Goal: Task Accomplishment & Management: Use online tool/utility

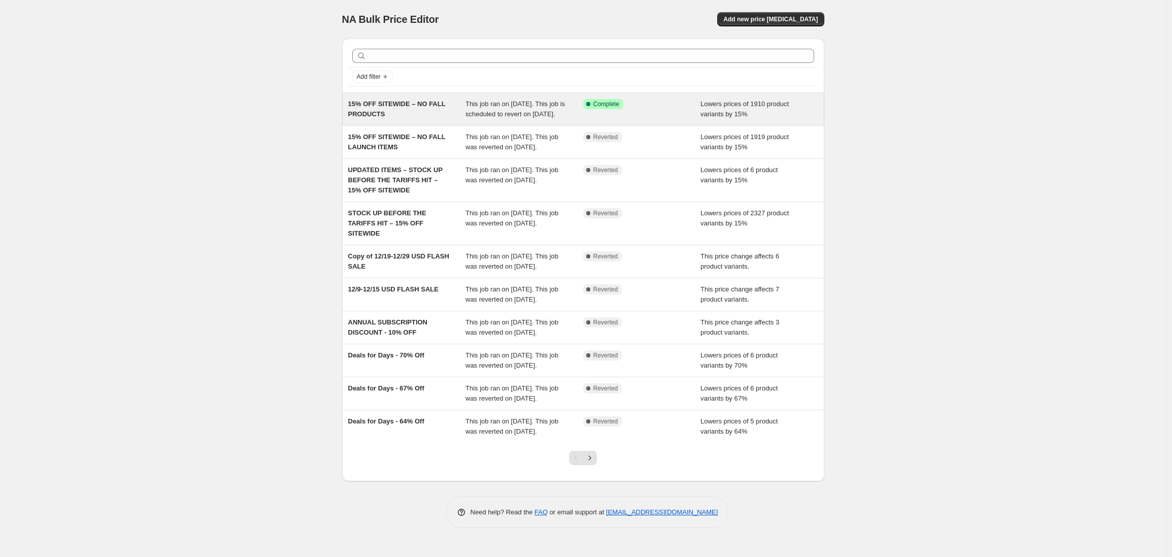
click at [421, 114] on div "15% OFF SITEWIDE – NO FALL PRODUCTS" at bounding box center [407, 109] width 118 height 20
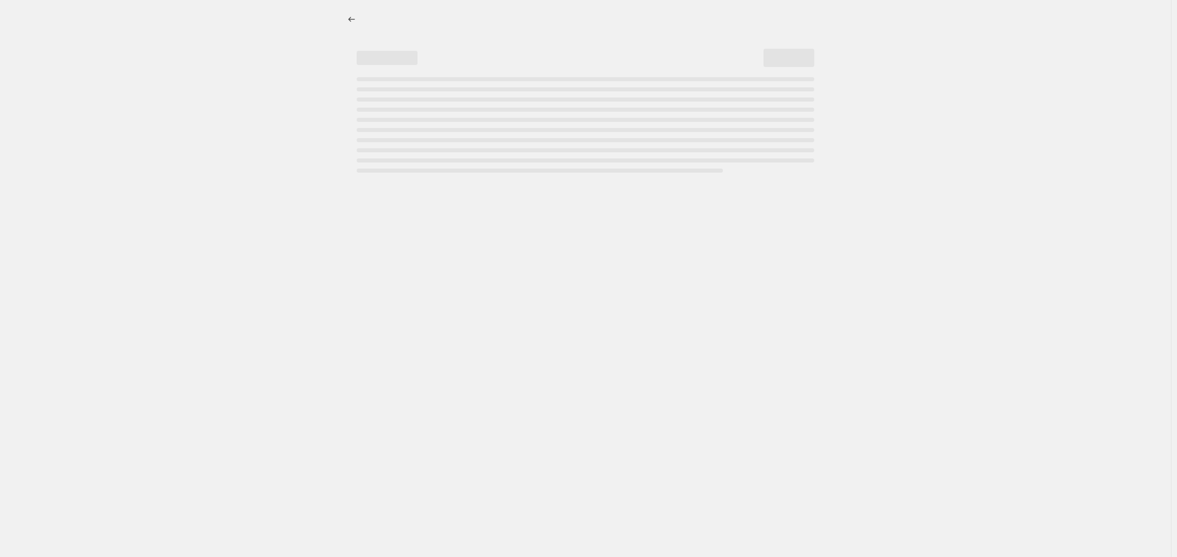
select select "percentage"
select select "no_change"
select select "product_status"
select select "not_equal"
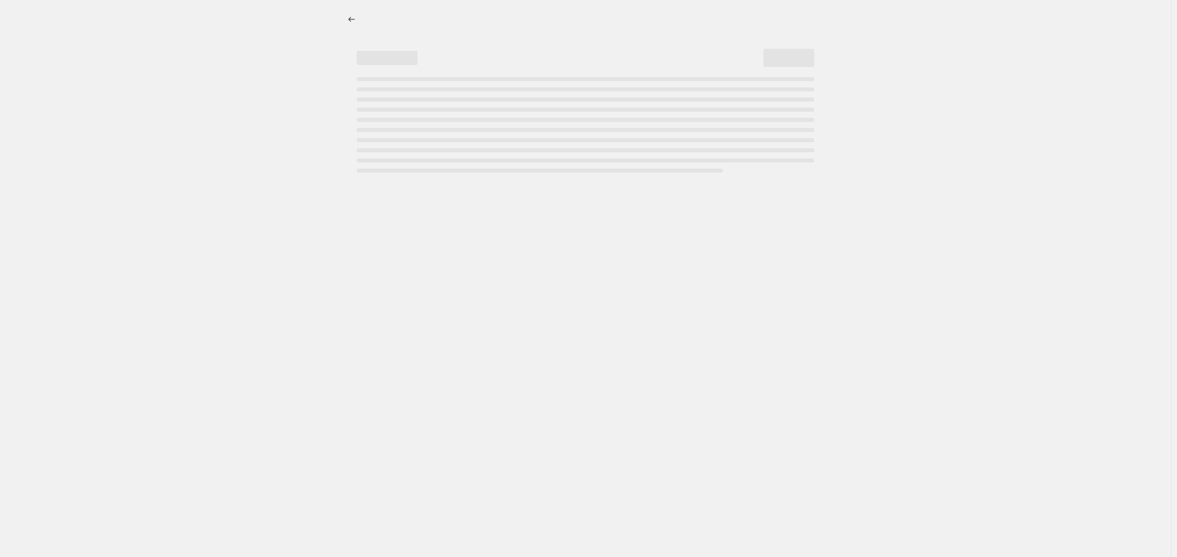
select select "not_equal"
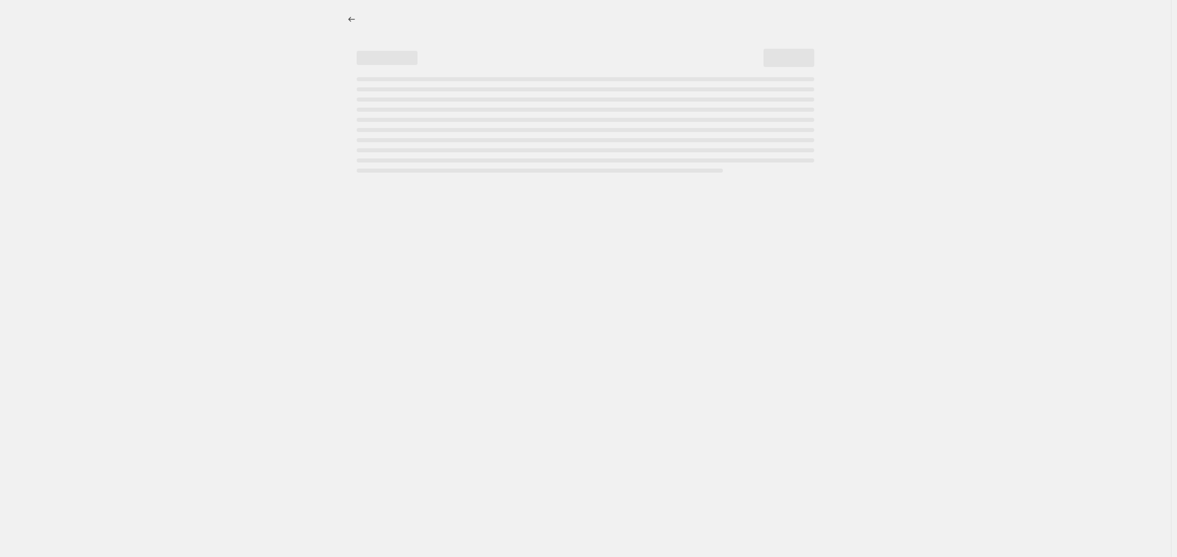
select select "not_equal"
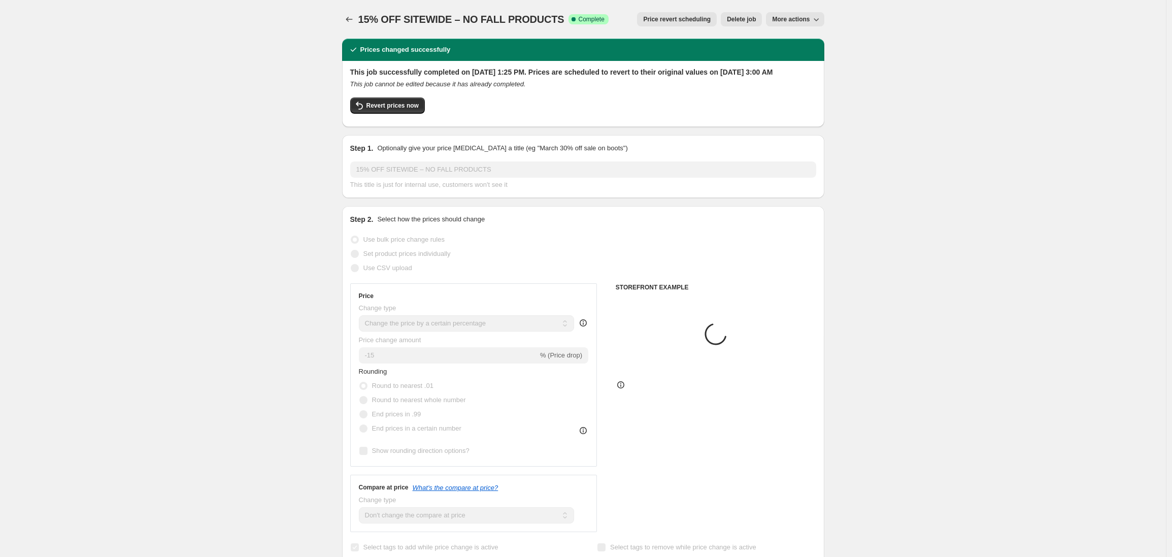
select select "tag"
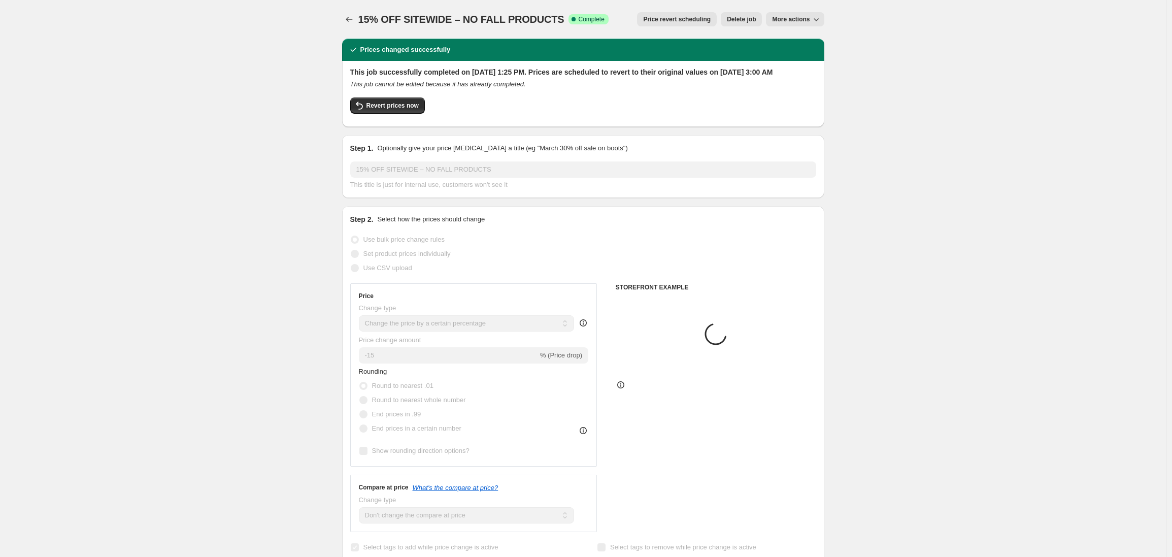
select select "tag"
click at [395, 110] on span "Revert prices now" at bounding box center [392, 105] width 52 height 8
checkbox input "false"
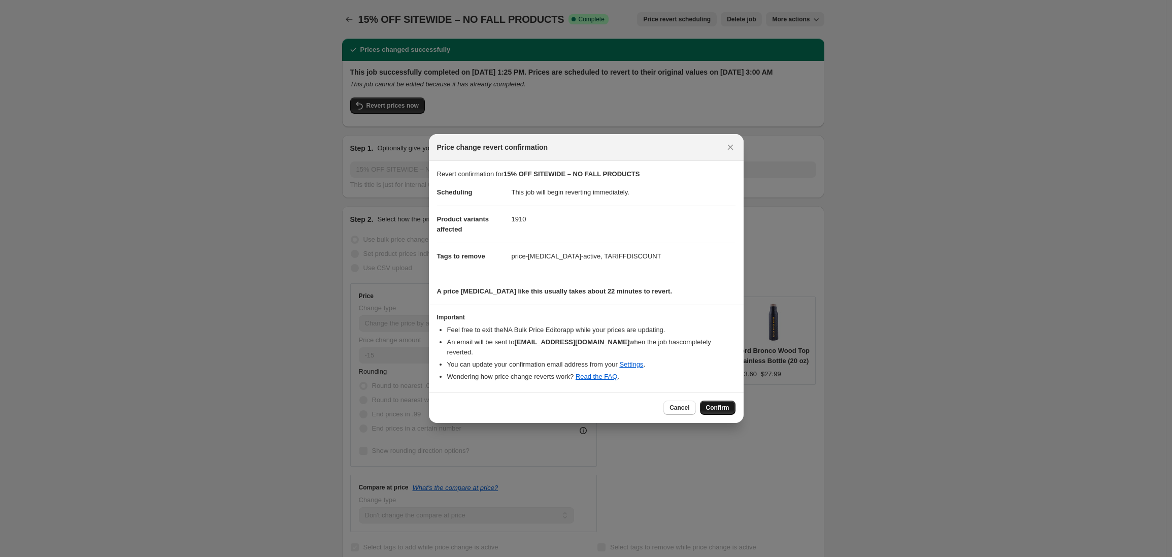
click at [718, 403] on span "Confirm" at bounding box center [717, 407] width 23 height 8
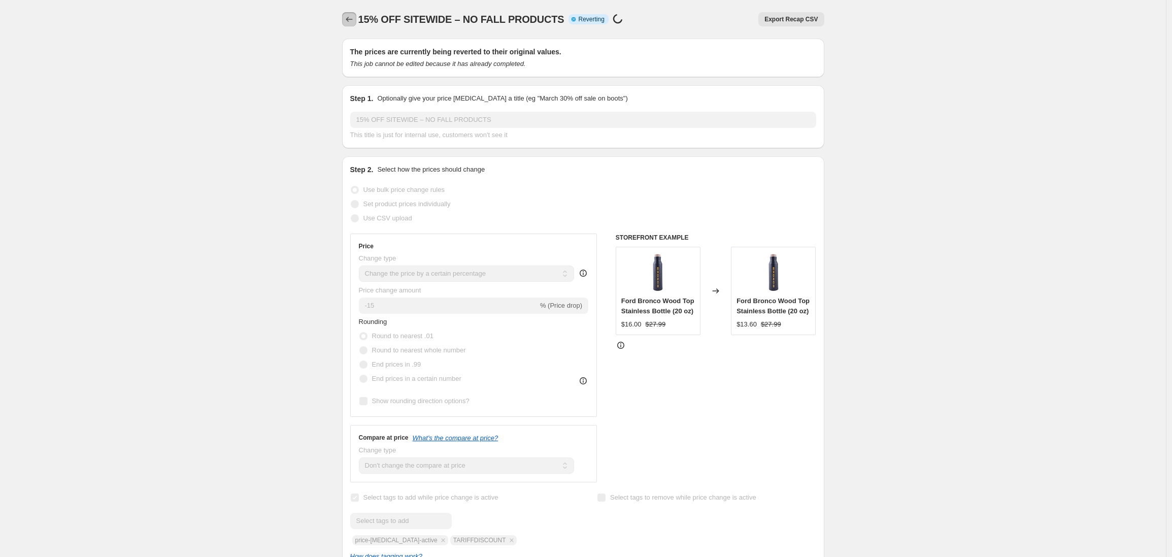
click at [349, 19] on icon "Price change jobs" at bounding box center [349, 19] width 7 height 5
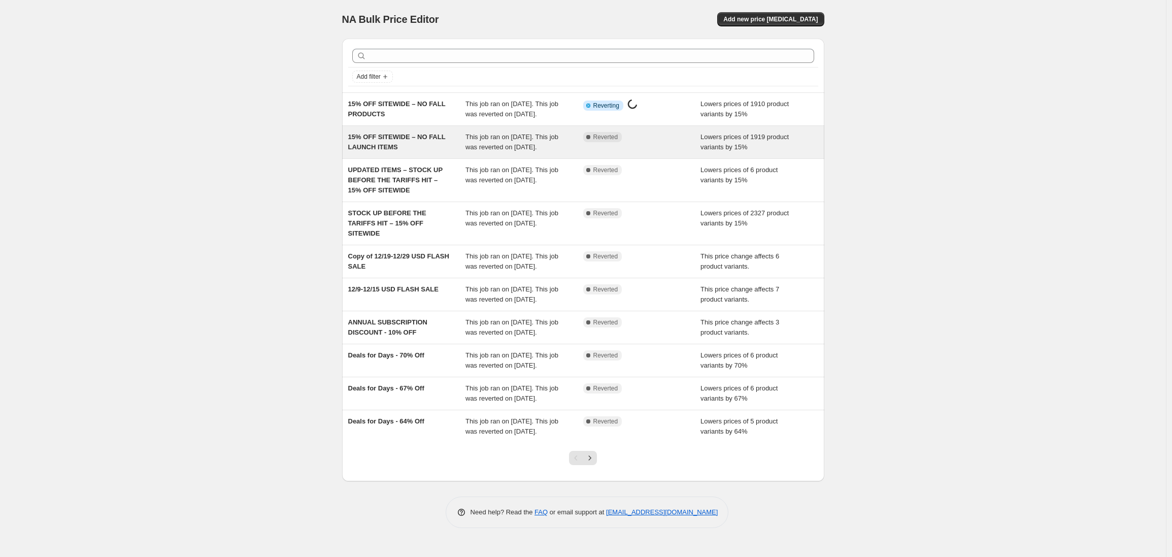
click at [385, 152] on div "15% OFF SITEWIDE – NO FALL LAUNCH ITEMS" at bounding box center [407, 142] width 118 height 20
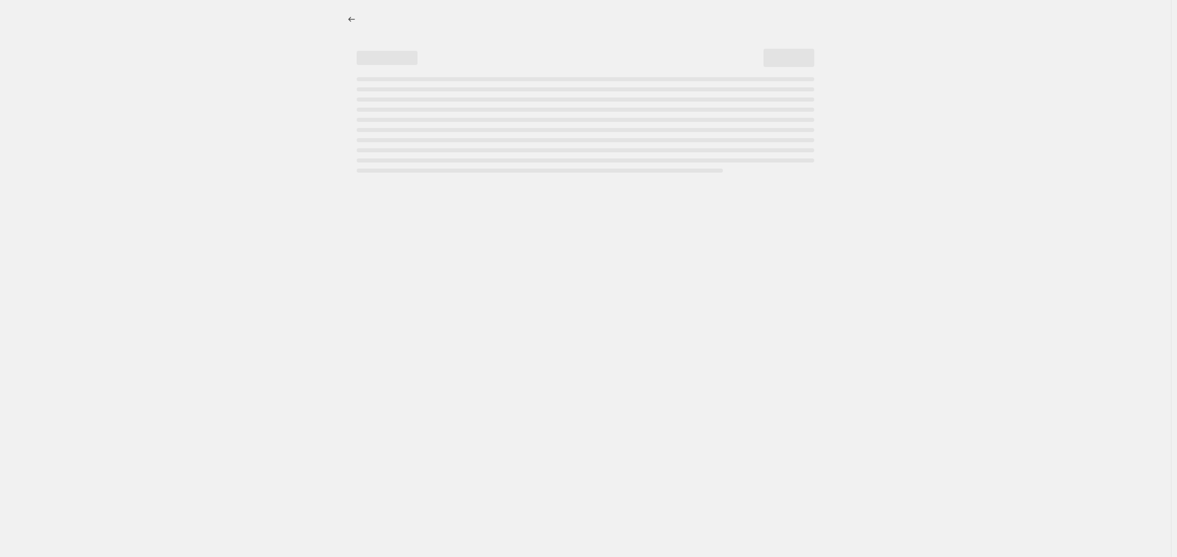
select select "percentage"
select select "no_change"
select select "product_status"
select select "tag"
select select "not_equal"
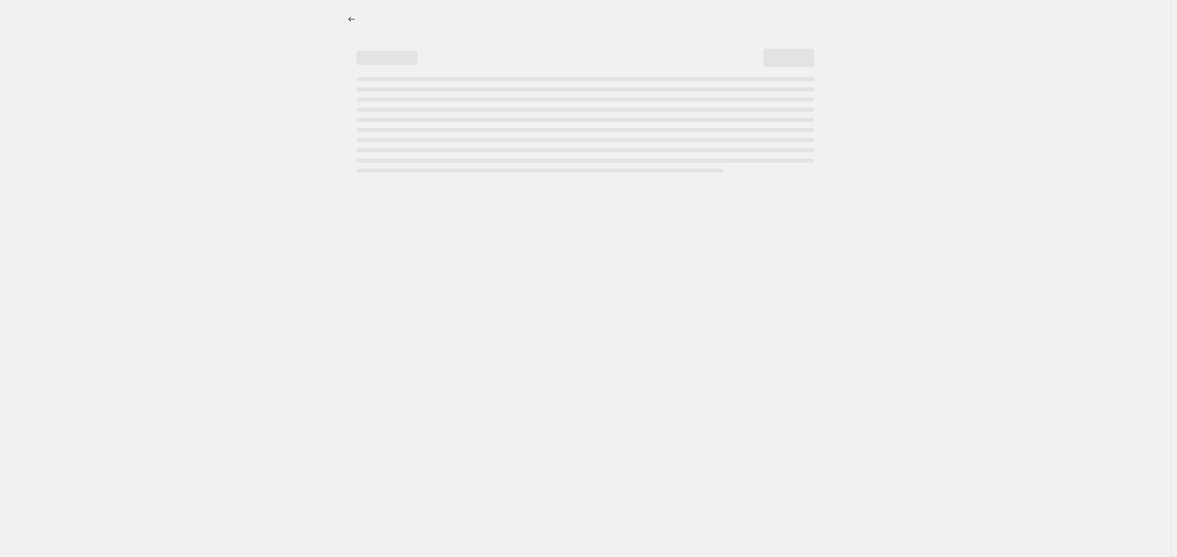
select select "tag"
select select "not_equal"
select select "tag"
select select "not_equal"
select select "tag"
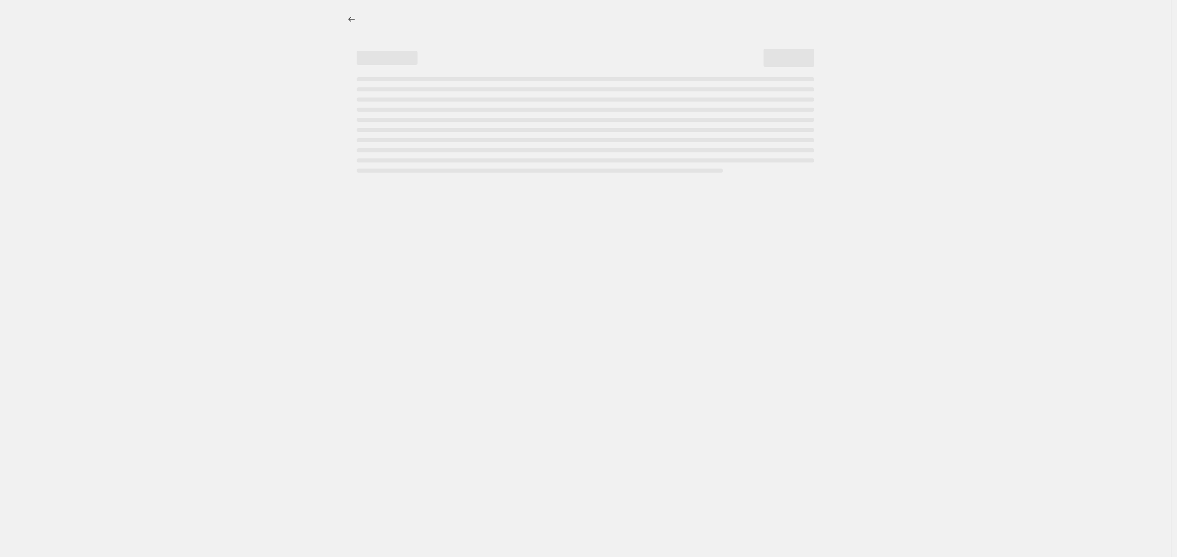
select select "not_equal"
select select "tag"
select select "not_equal"
select select "tag"
select select "not_equal"
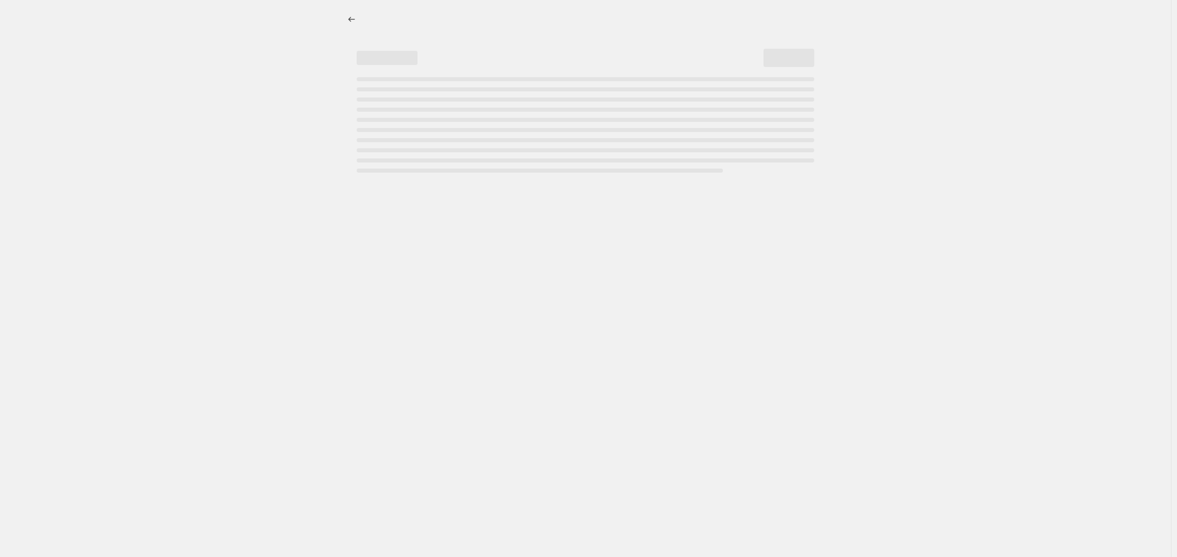
select select "tag"
select select "not_equal"
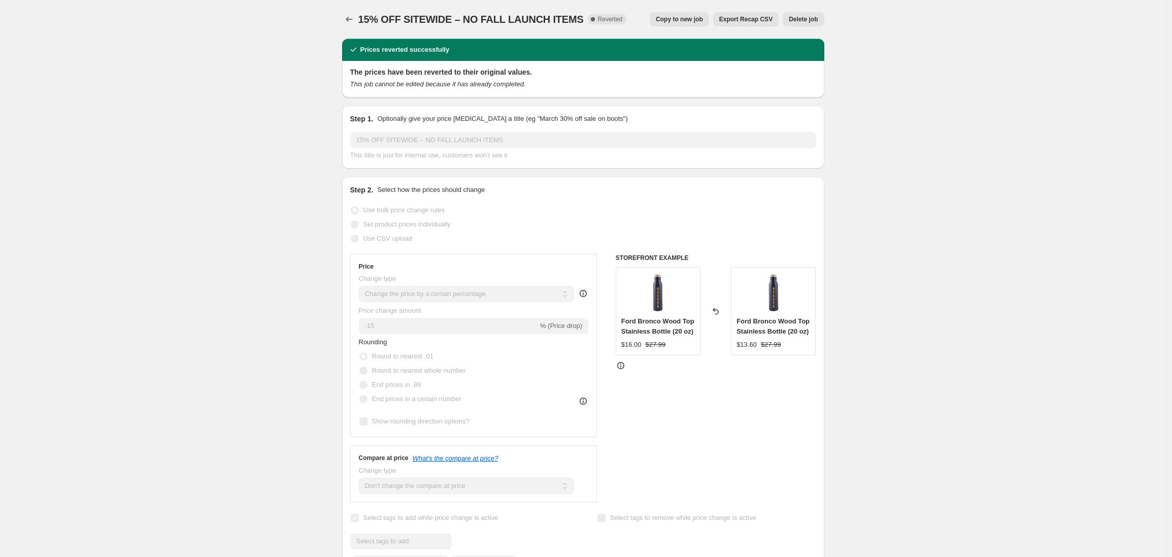
click at [681, 19] on span "Copy to new job" at bounding box center [679, 19] width 47 height 8
select select "percentage"
select select "no_change"
select select "product_status"
select select "tag"
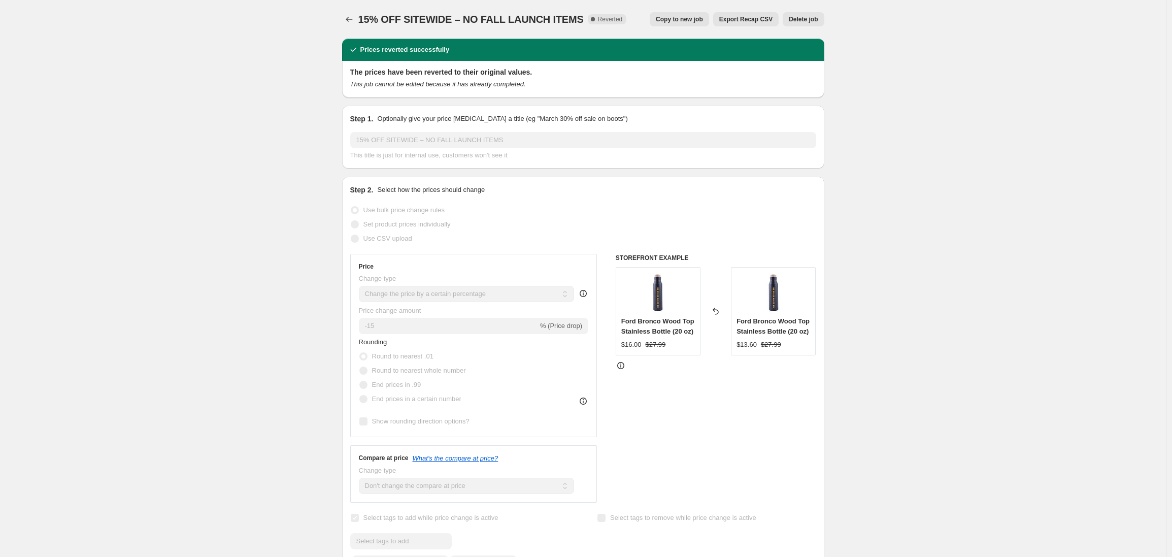
select select "not_equal"
select select "tag"
select select "not_equal"
select select "tag"
select select "not_equal"
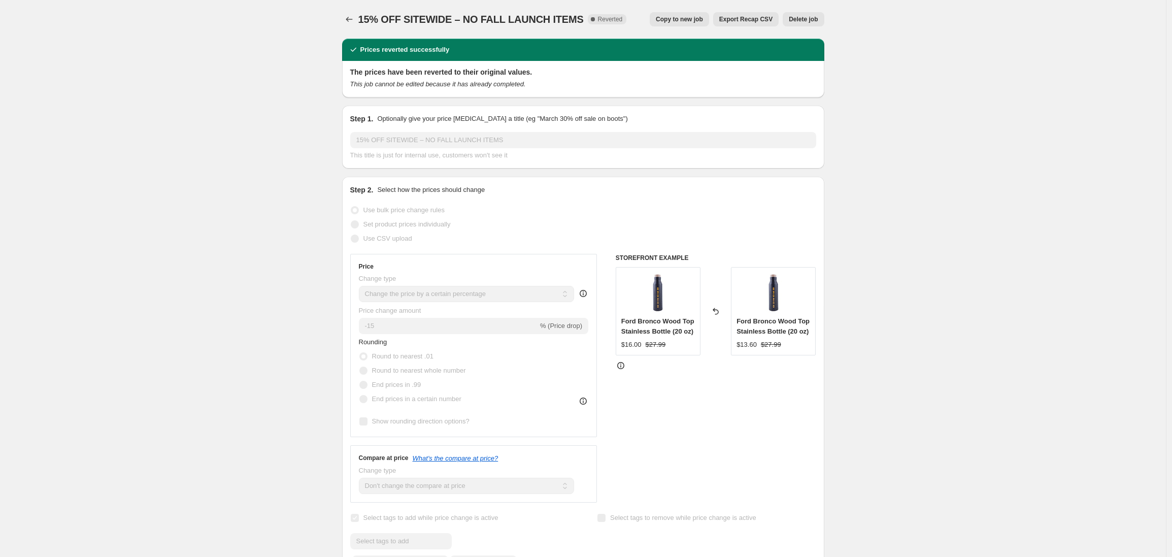
select select "tag"
select select "not_equal"
select select "tag"
select select "not_equal"
select select "tag"
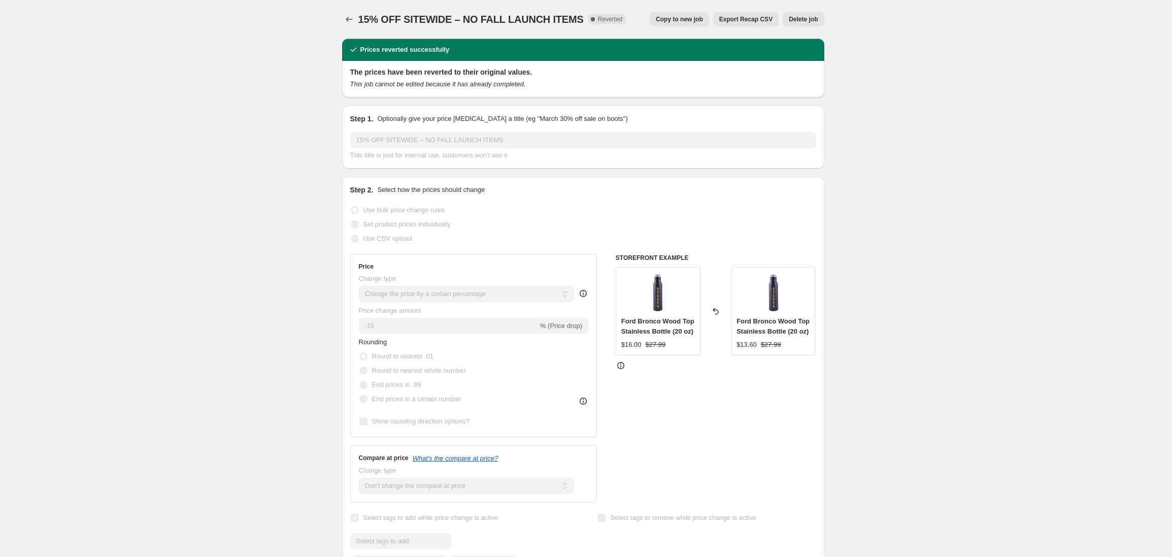
select select "not_equal"
select select "tag"
select select "not_equal"
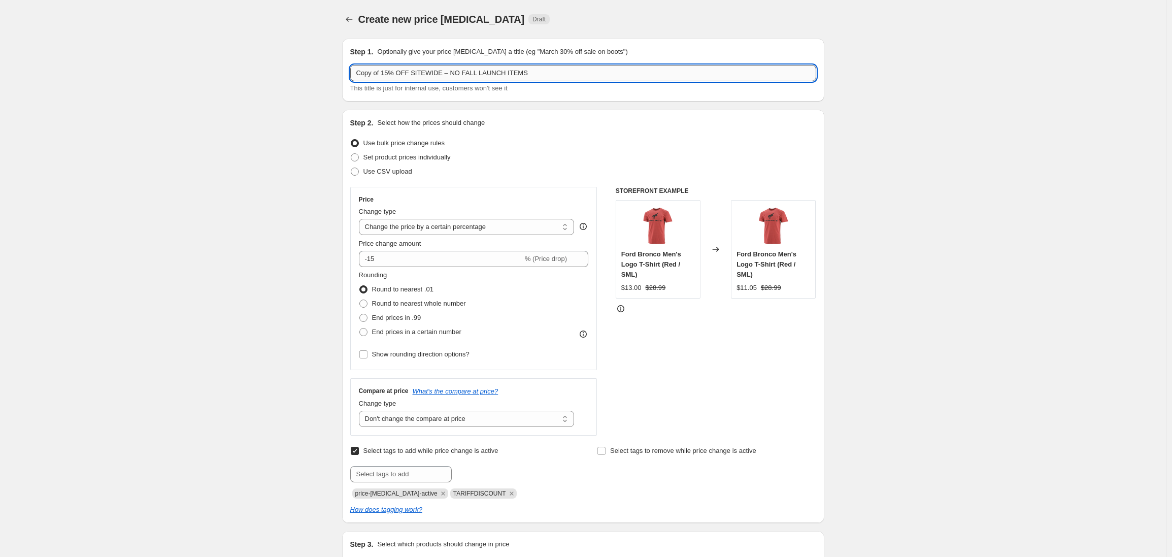
click at [395, 78] on input "Copy of 15% OFF SITEWIDE – NO FALL LAUNCH ITEMS" at bounding box center [583, 73] width 466 height 16
drag, startPoint x: 386, startPoint y: 73, endPoint x: 330, endPoint y: 69, distance: 55.5
type input "15% OFF SITEWIDE – NO FALL LAUNCH ITEMS"
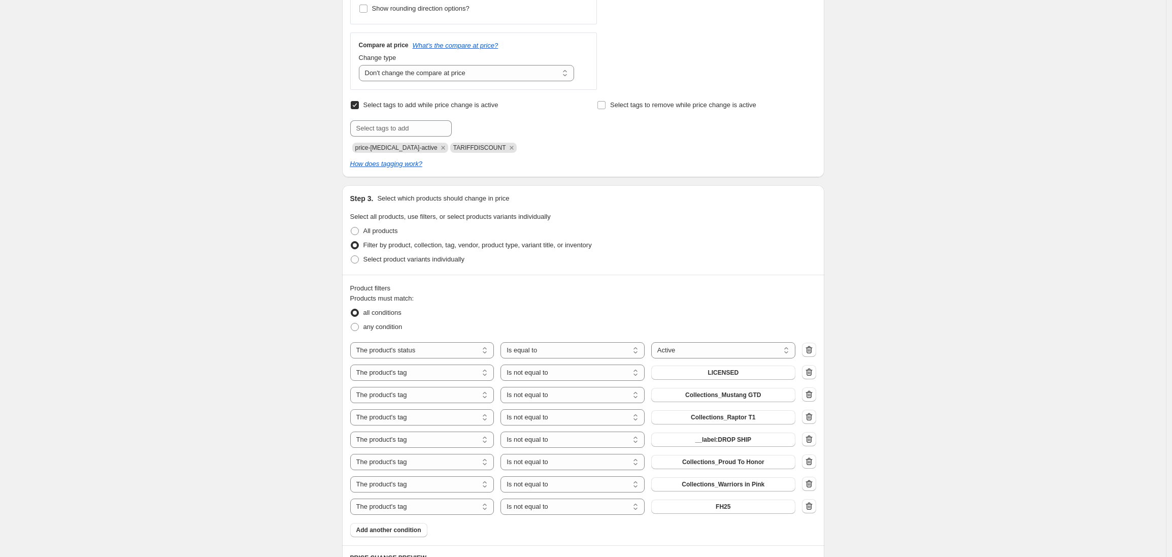
scroll to position [493, 0]
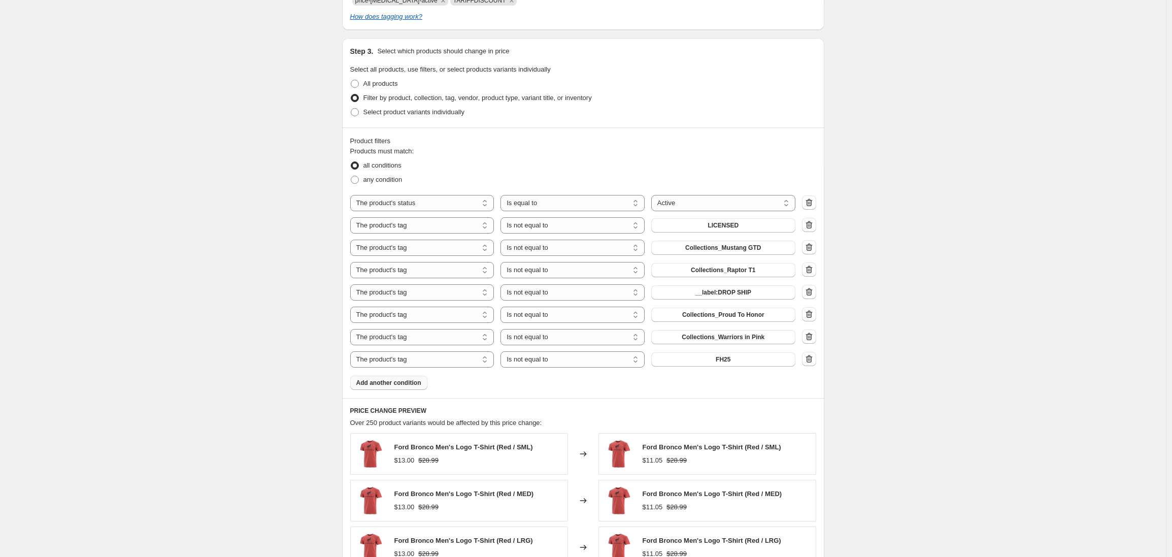
click at [391, 384] on span "Add another condition" at bounding box center [388, 383] width 65 height 8
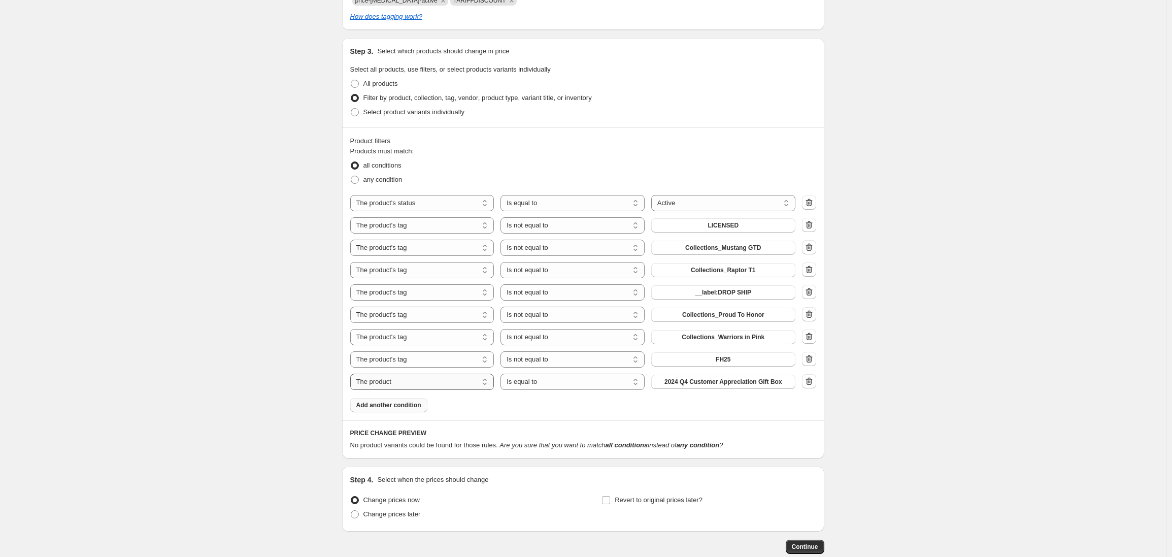
click at [395, 382] on select "The product The product's collection The product's tag The product's vendor The…" at bounding box center [422, 381] width 144 height 16
select select "tag"
click at [739, 382] on span "__label: Customize" at bounding box center [722, 382] width 55 height 8
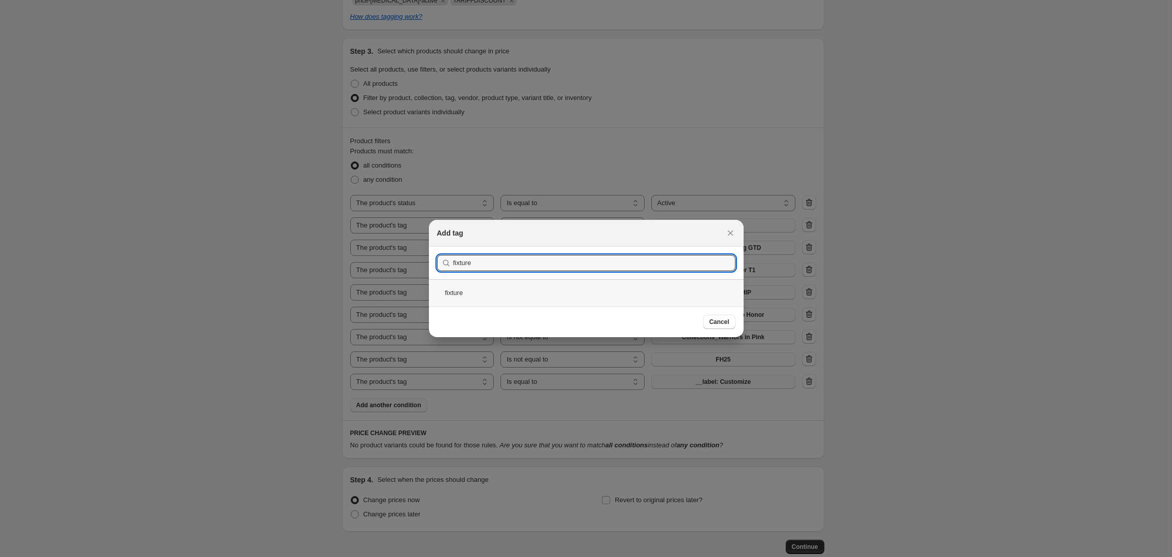
type input "fixture"
click at [457, 292] on div "fixture" at bounding box center [586, 292] width 315 height 27
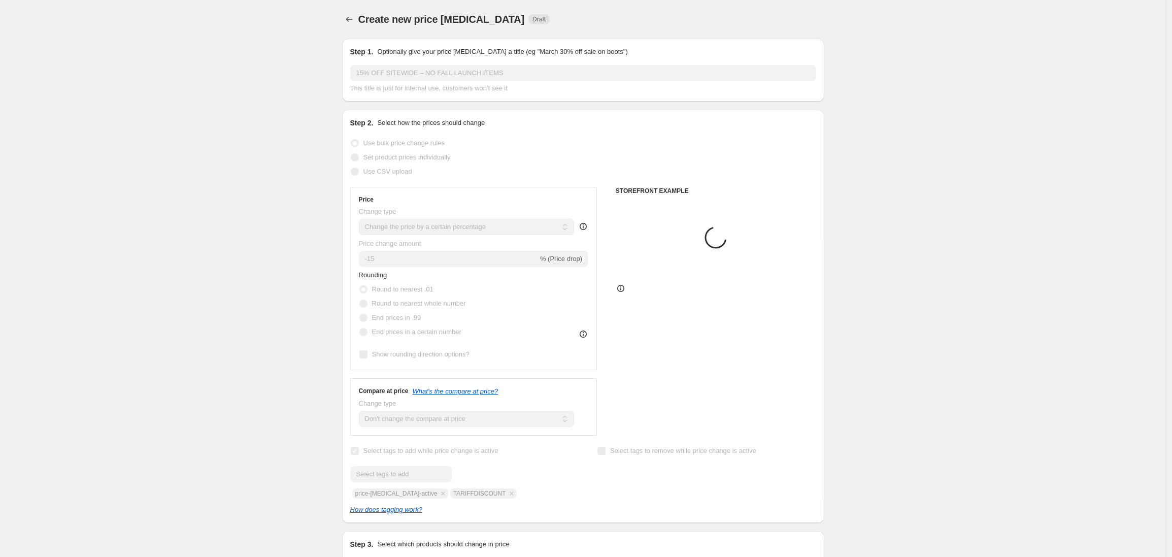
scroll to position [493, 0]
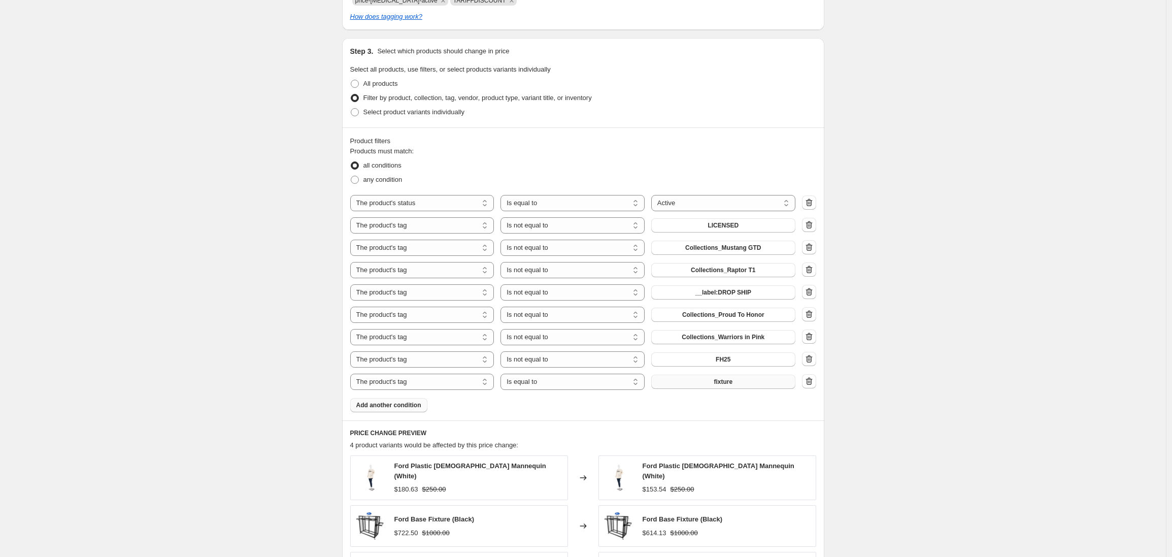
click at [234, 302] on div "Create new price [MEDICAL_DATA]. This page is ready Create new price [MEDICAL_D…" at bounding box center [583, 167] width 1166 height 1320
click at [381, 409] on button "Add another condition" at bounding box center [388, 405] width 77 height 14
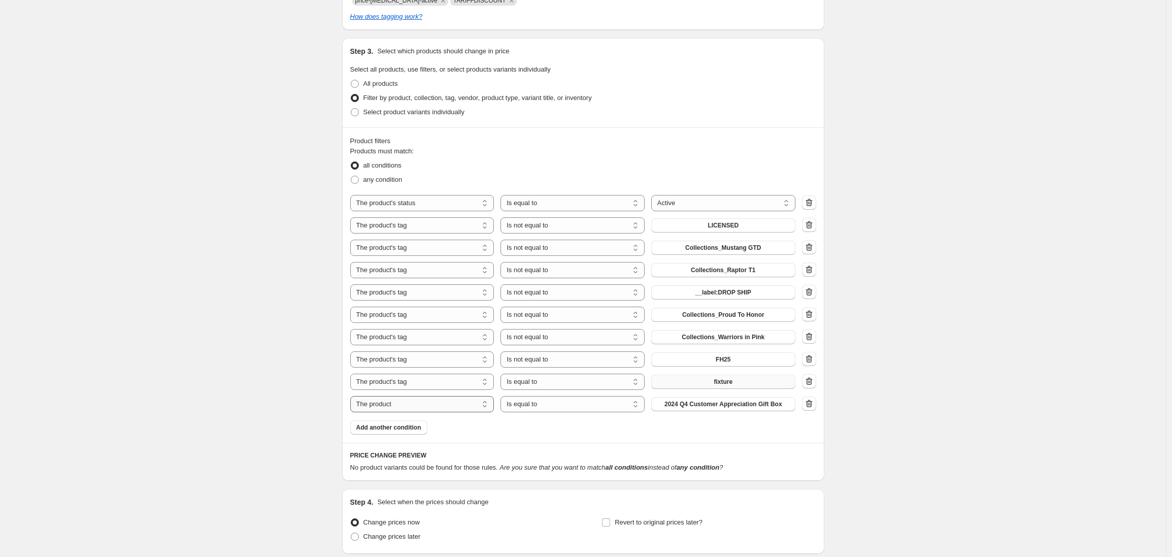
click at [419, 407] on select "The product The product's collection The product's tag The product's vendor The…" at bounding box center [422, 404] width 144 height 16
select select "tag"
click at [565, 384] on select "Is equal to Is not equal to" at bounding box center [572, 381] width 144 height 16
select select "not_equal"
click at [556, 403] on select "Is equal to Is not equal to" at bounding box center [572, 404] width 144 height 16
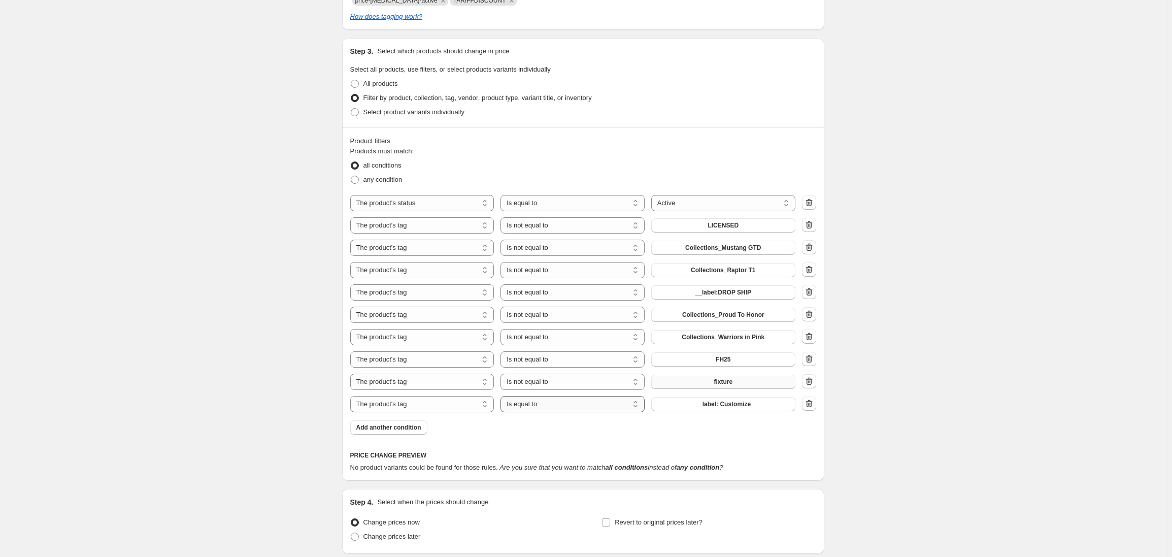
select select "not_equal"
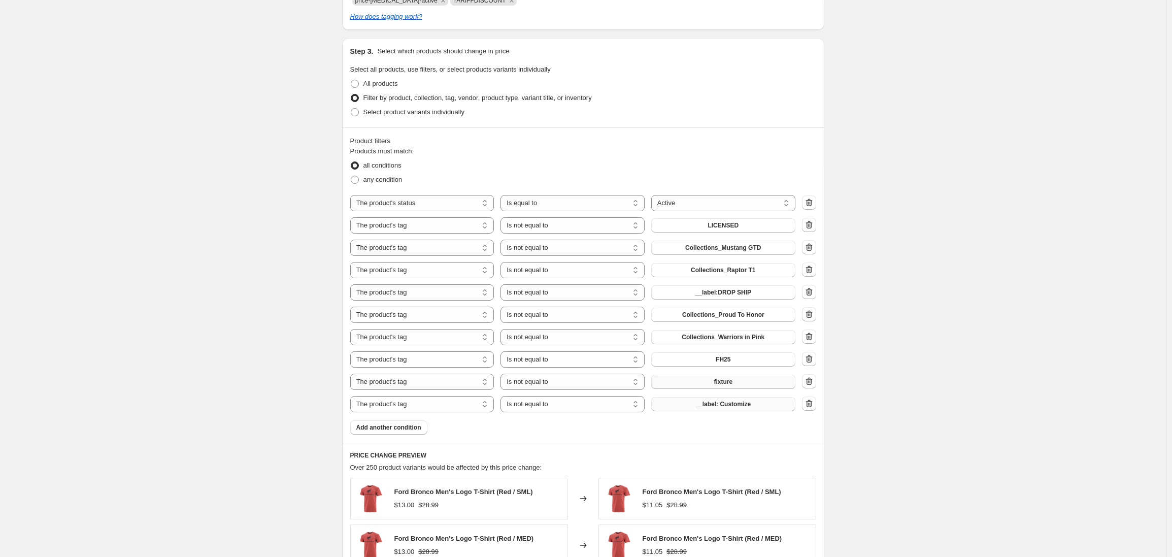
click at [724, 406] on span "__label: Customize" at bounding box center [722, 404] width 55 height 8
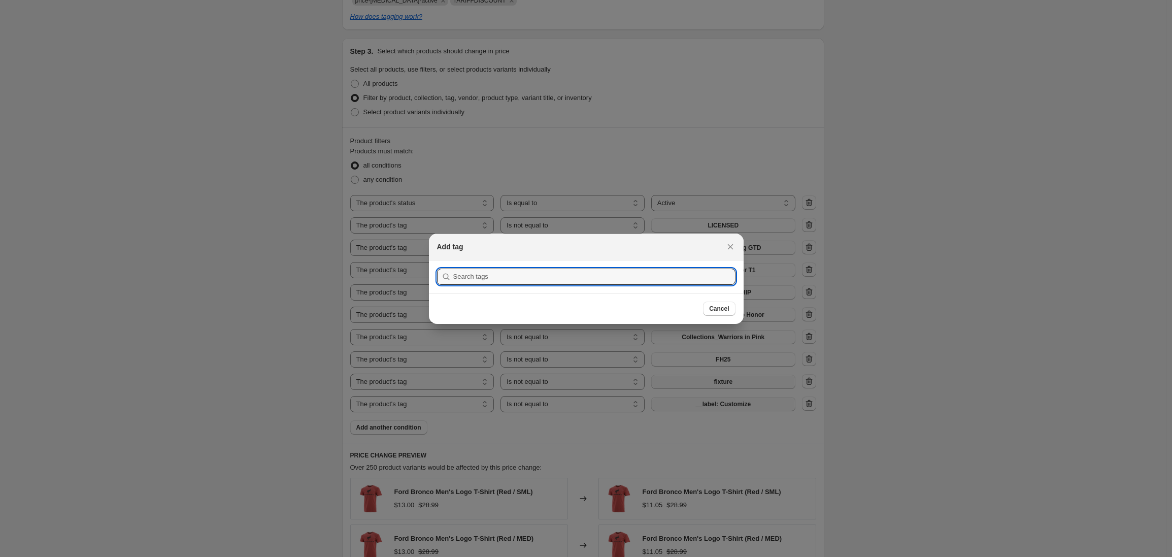
scroll to position [0, 0]
click at [485, 279] on input ":raa:" at bounding box center [594, 276] width 282 height 16
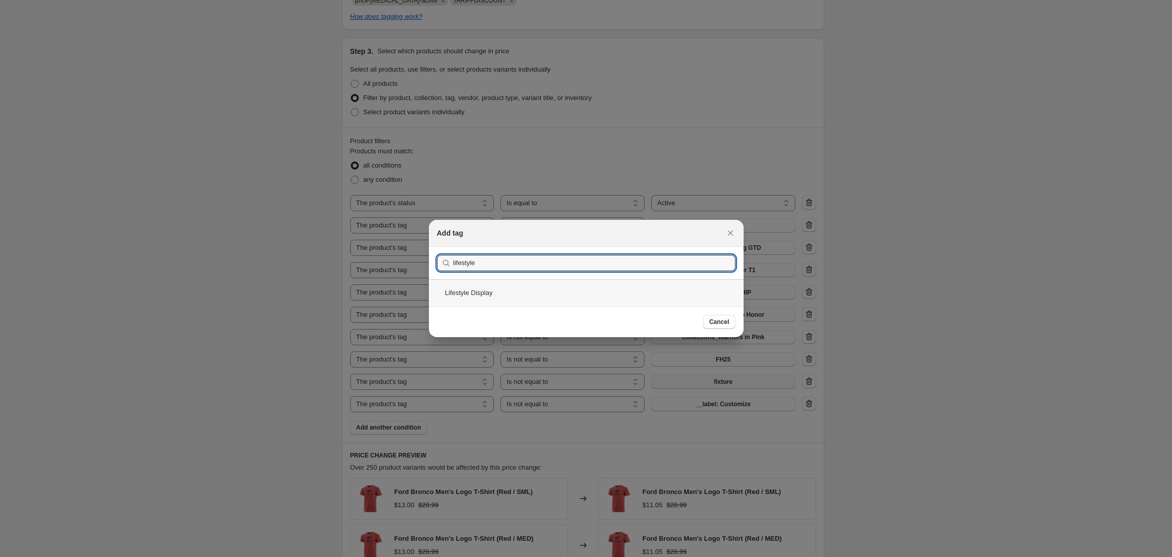
type input "lifestyle"
click at [463, 292] on div "Lifestyle Display" at bounding box center [586, 292] width 315 height 27
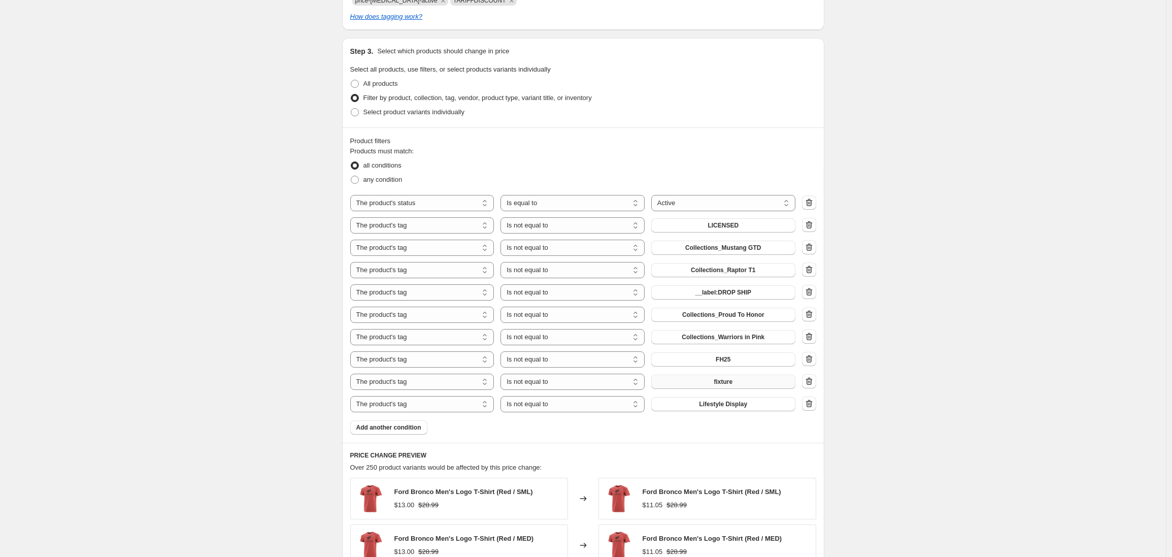
click at [230, 330] on div "Create new price [MEDICAL_DATA]. This page is ready Create new price [MEDICAL_D…" at bounding box center [583, 200] width 1166 height 1386
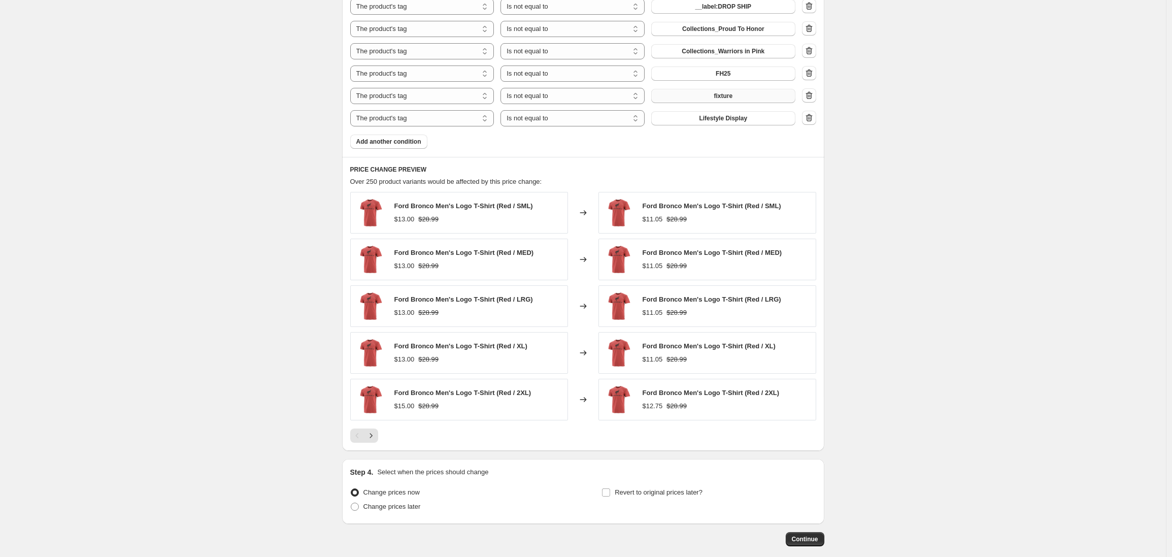
scroll to position [830, 0]
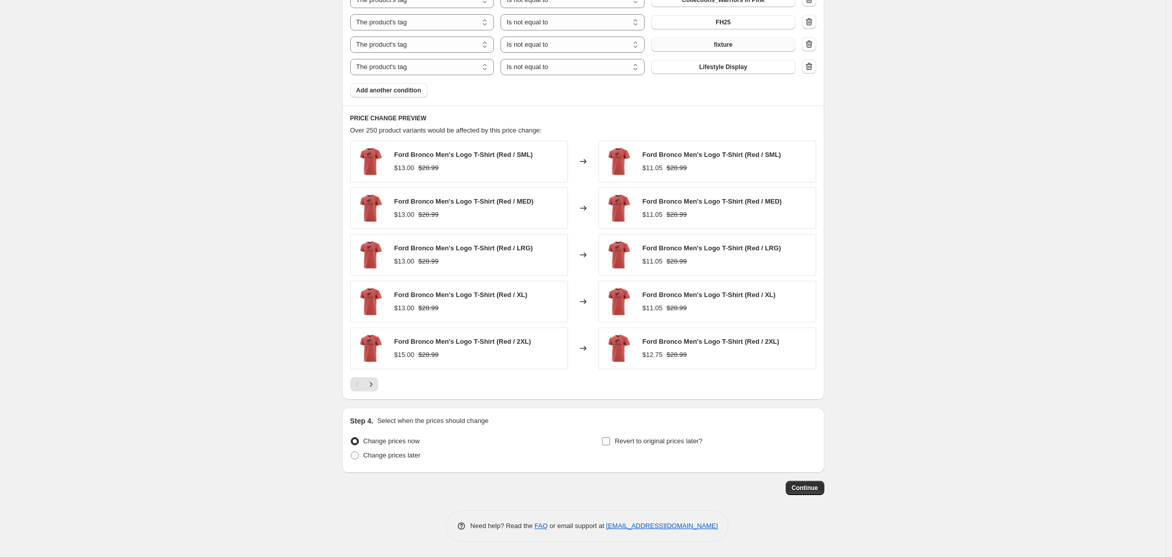
click at [610, 442] on input "Revert to original prices later?" at bounding box center [606, 441] width 8 height 8
checkbox input "true"
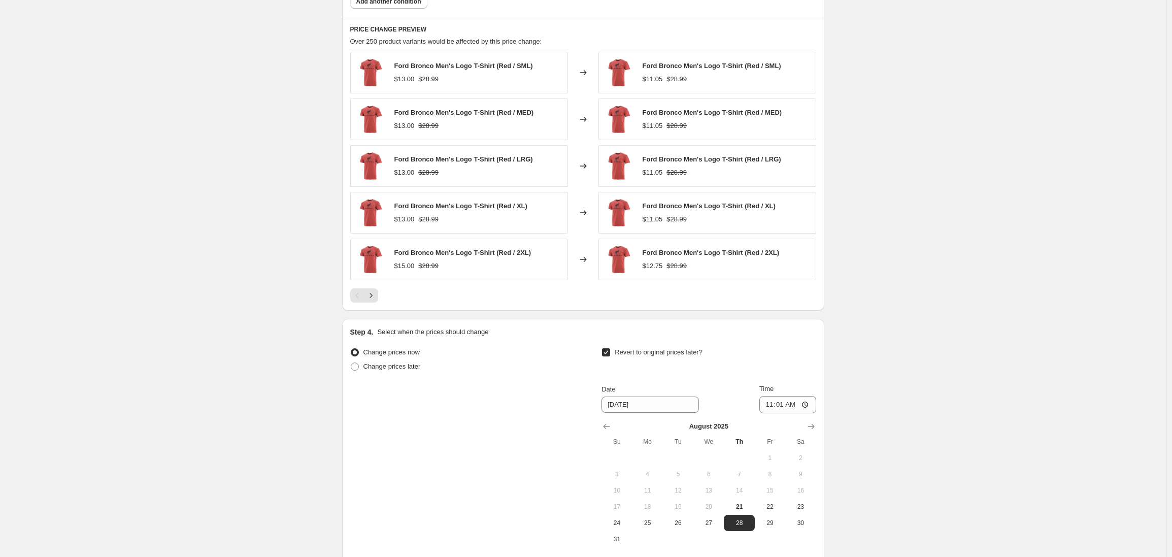
scroll to position [963, 0]
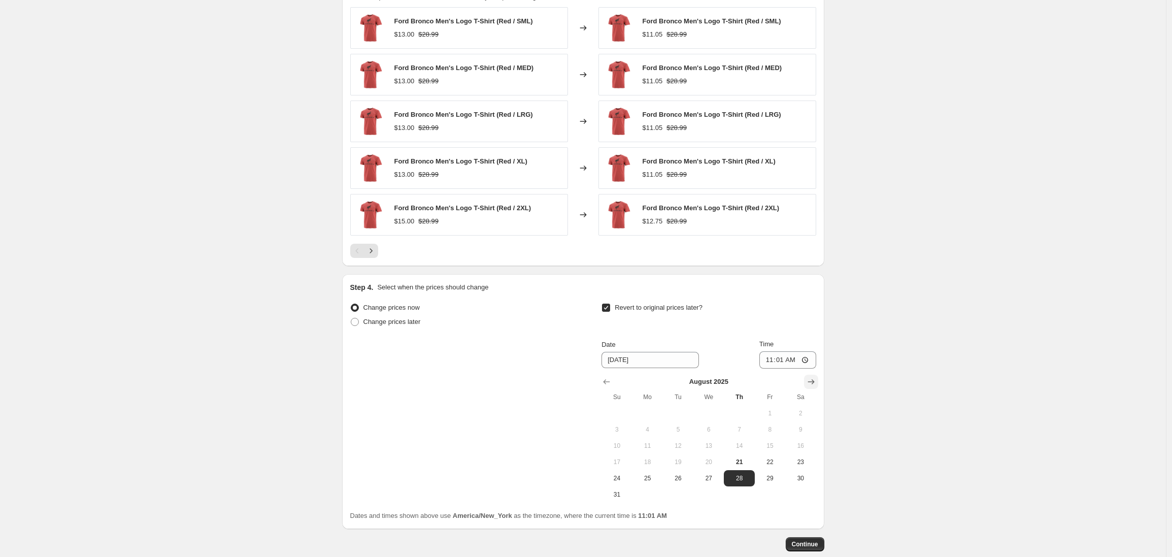
click at [814, 385] on icon "Show next month, September 2025" at bounding box center [811, 382] width 10 height 10
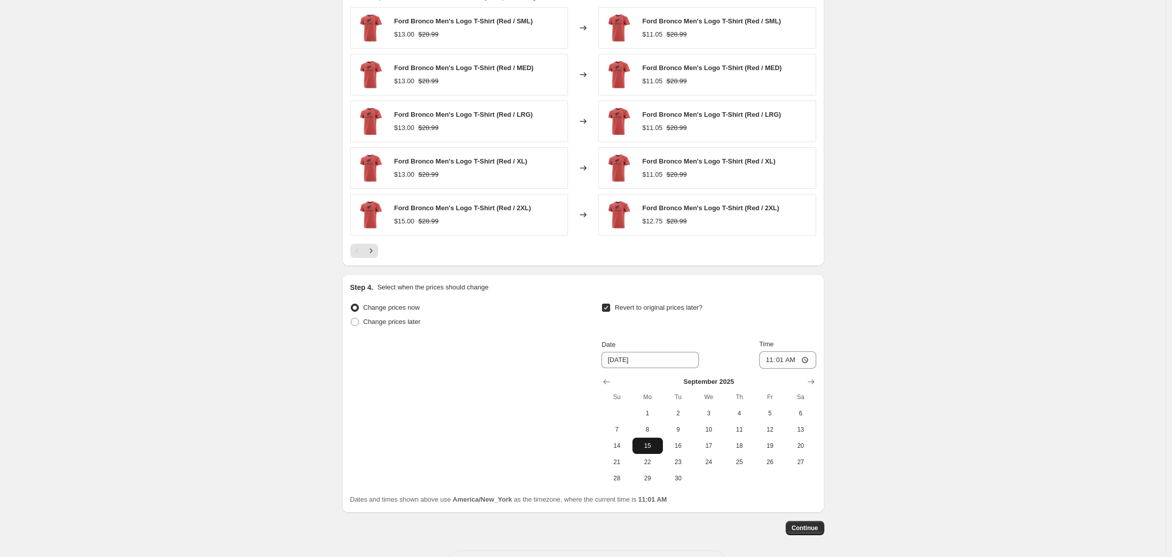
click at [654, 446] on span "15" at bounding box center [647, 445] width 22 height 8
type input "[DATE]"
click at [772, 361] on input "11:01" at bounding box center [787, 359] width 57 height 17
type input "03:00"
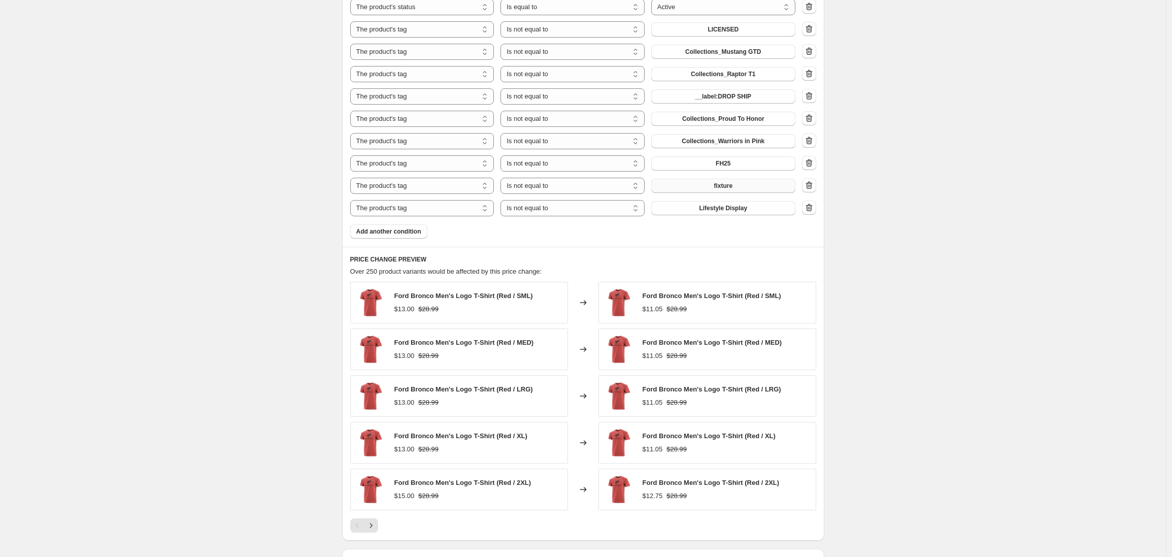
scroll to position [573, 0]
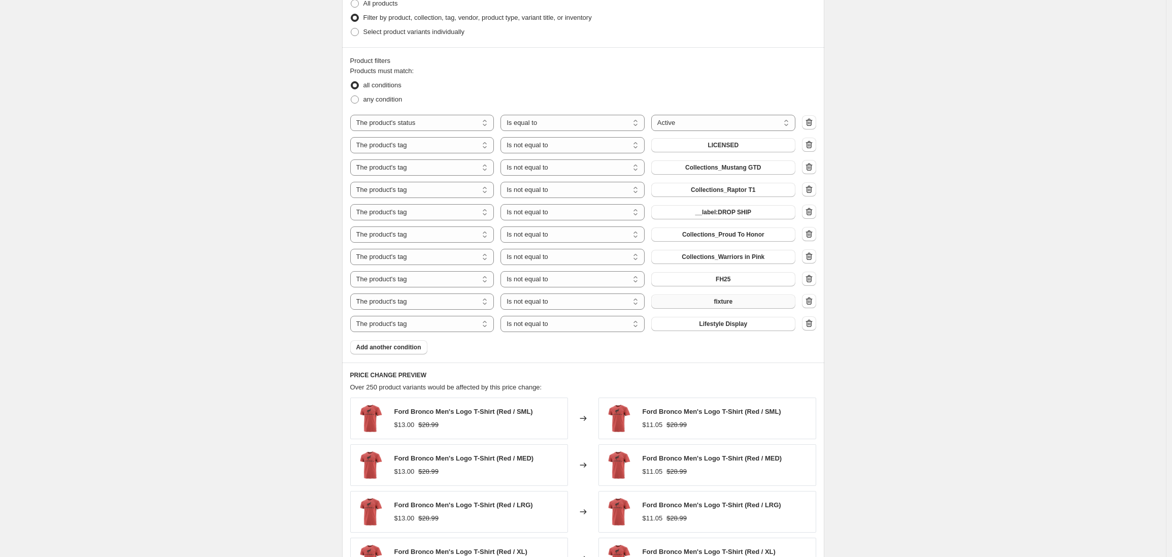
click at [720, 303] on span "fixture" at bounding box center [722, 301] width 19 height 8
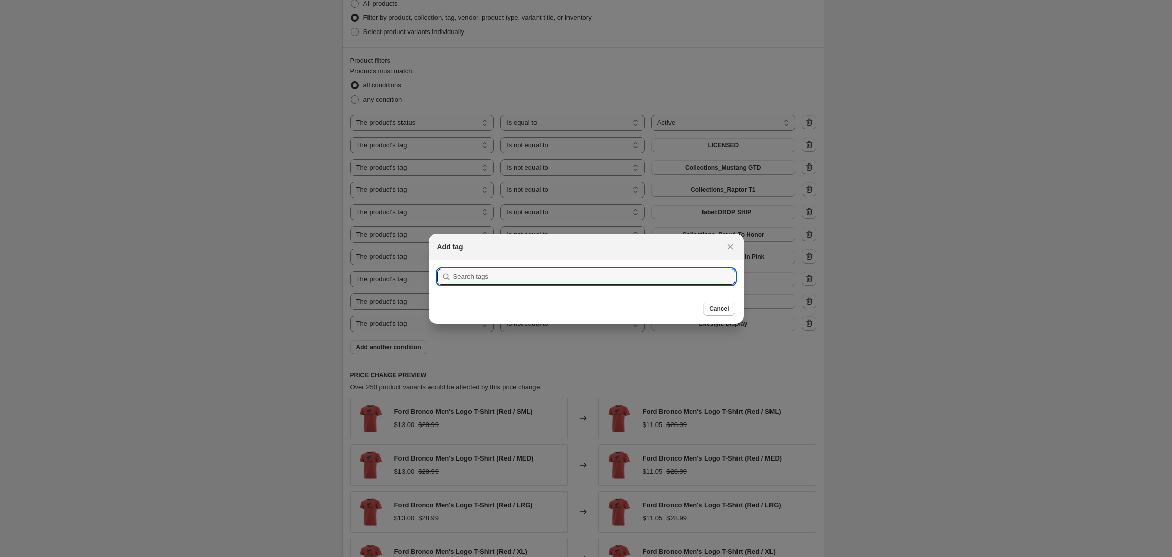
click at [738, 349] on div at bounding box center [586, 278] width 1172 height 557
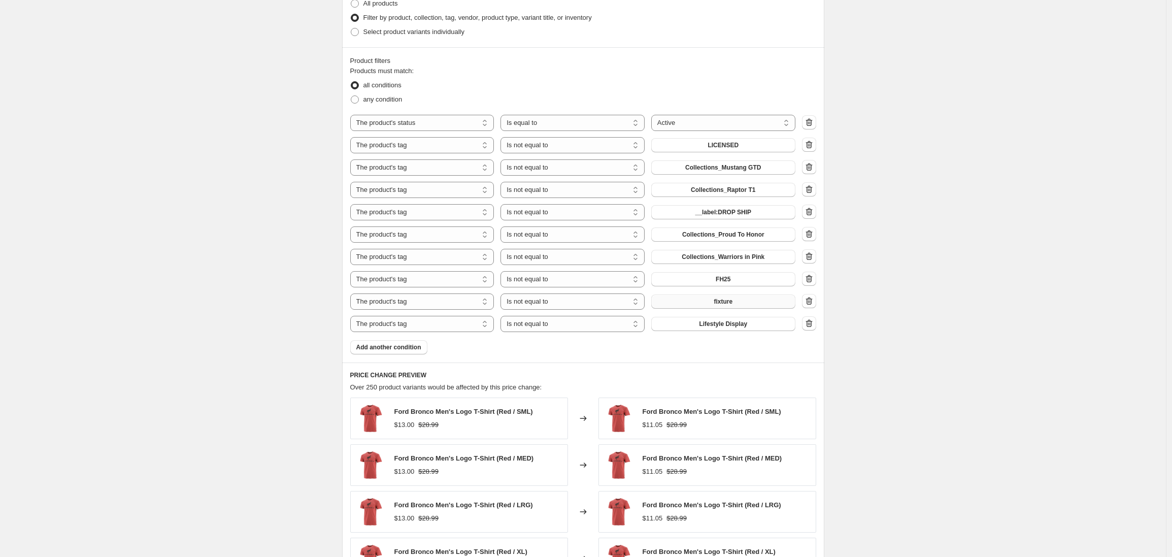
click at [732, 299] on span "fixture" at bounding box center [722, 301] width 19 height 8
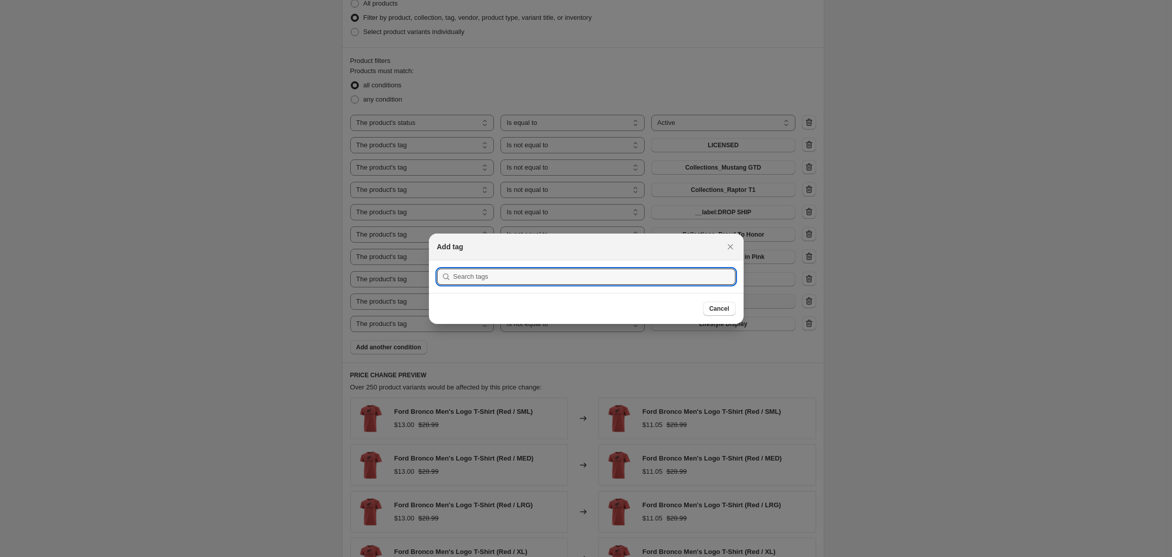
scroll to position [0, 0]
click at [504, 279] on input ":ra4:" at bounding box center [594, 276] width 282 height 16
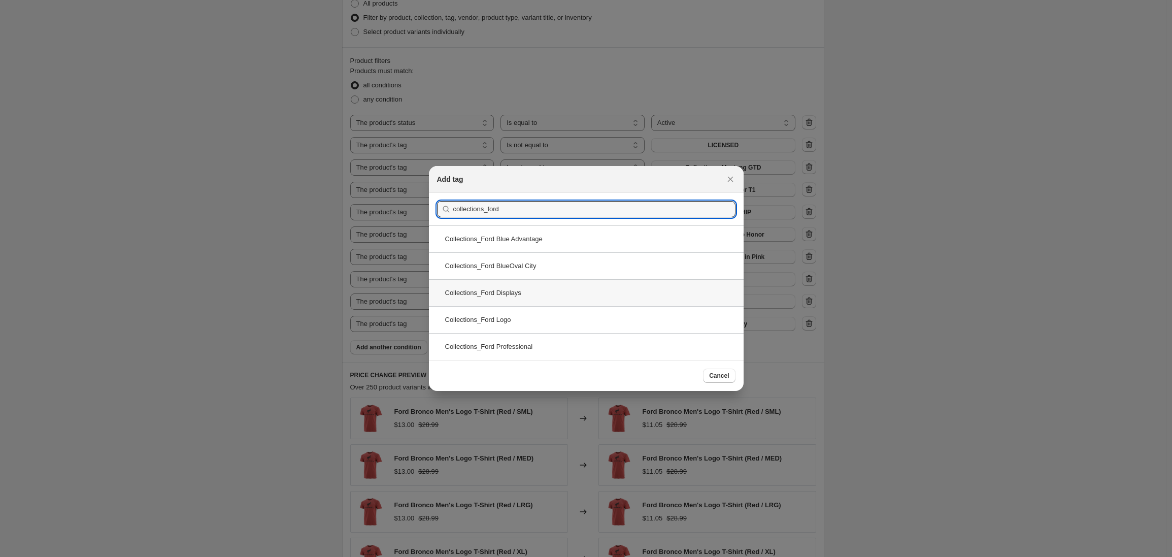
type input "collections_ford"
click at [489, 294] on div "Collections_Ford Displays" at bounding box center [586, 292] width 315 height 27
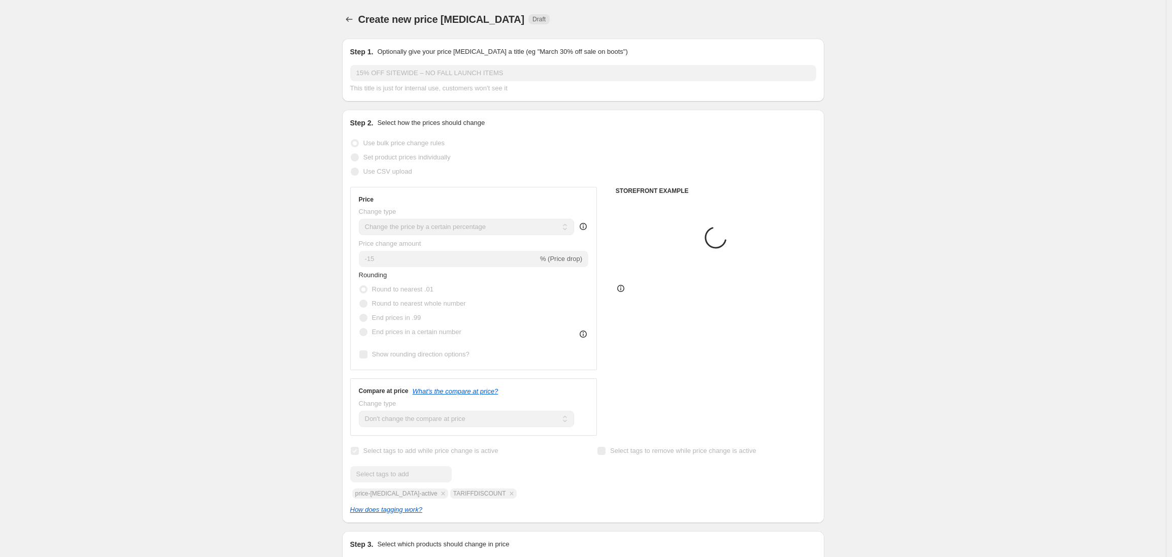
scroll to position [573, 0]
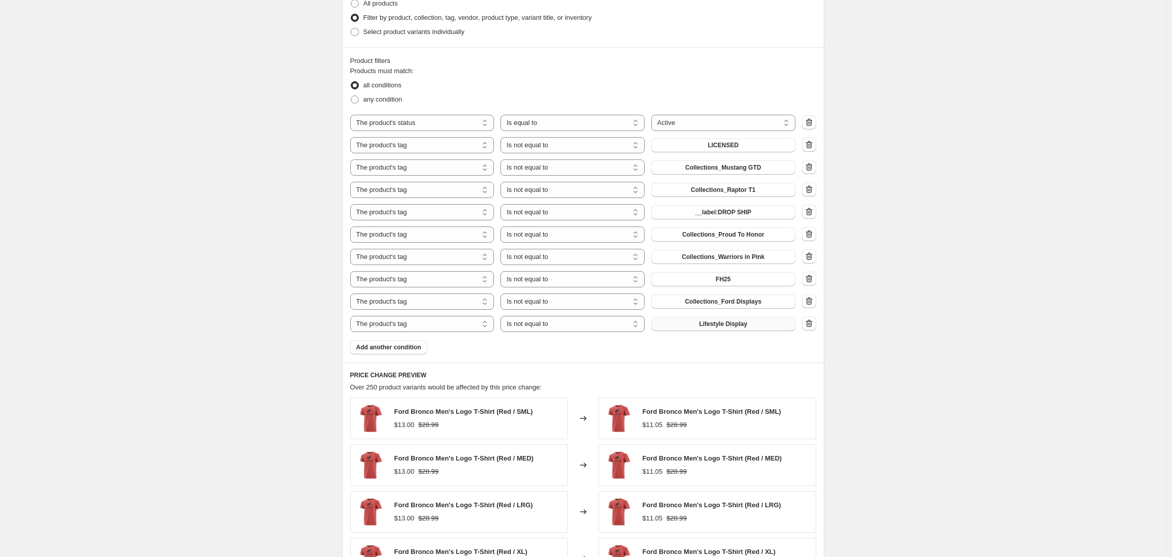
click at [720, 327] on span "Lifestyle Display" at bounding box center [723, 324] width 48 height 8
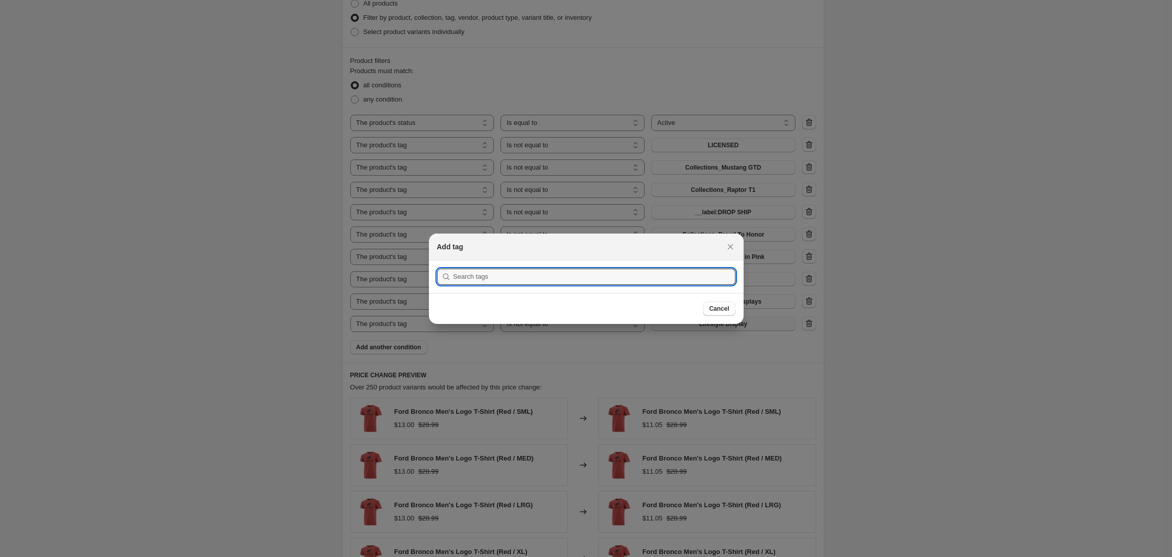
scroll to position [0, 0]
click at [494, 271] on input ":raa:" at bounding box center [594, 276] width 282 height 16
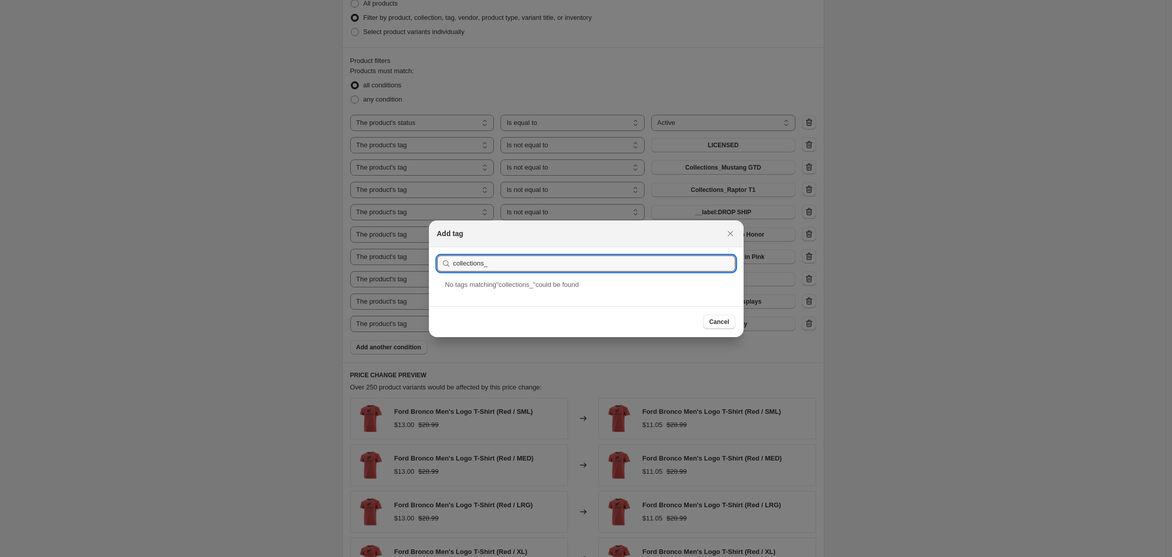
drag, startPoint x: 493, startPoint y: 264, endPoint x: 431, endPoint y: 264, distance: 61.9
click at [431, 264] on section "Submit collections_" at bounding box center [586, 263] width 315 height 32
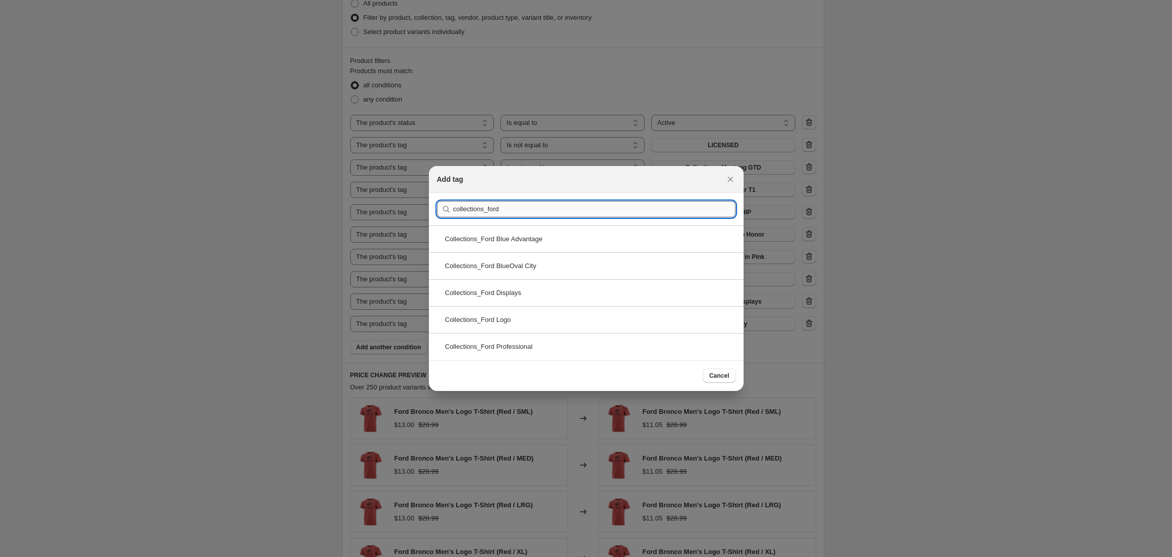
drag, startPoint x: 491, startPoint y: 208, endPoint x: 516, endPoint y: 207, distance: 25.4
click at [516, 207] on input "collections_ford" at bounding box center [594, 209] width 282 height 16
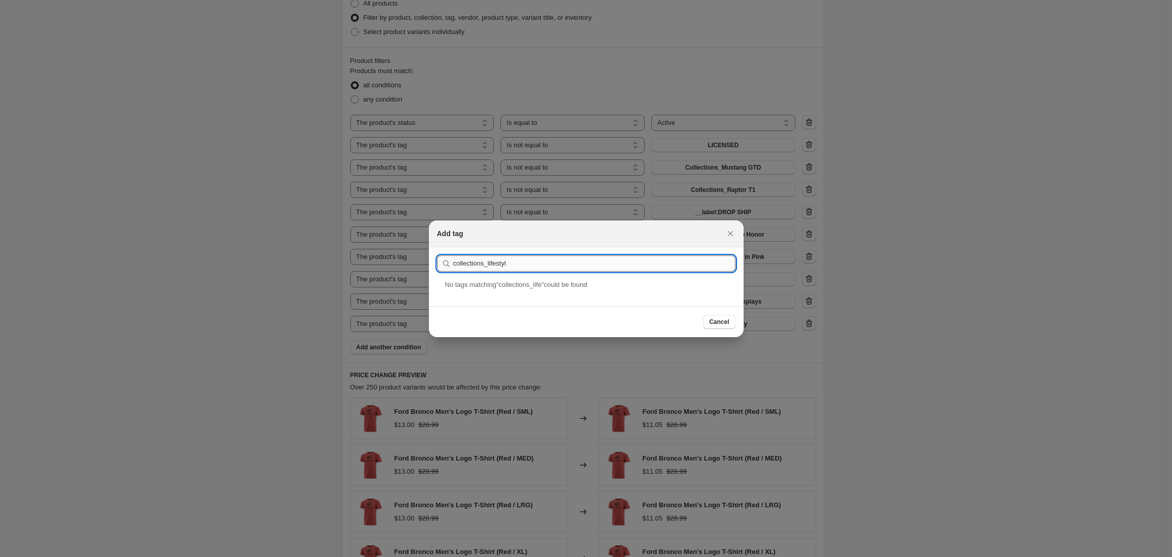
type input "collections_lifestyle"
drag, startPoint x: 517, startPoint y: 264, endPoint x: 444, endPoint y: 262, distance: 73.1
click at [444, 262] on div "collections_lifestyle" at bounding box center [586, 263] width 298 height 16
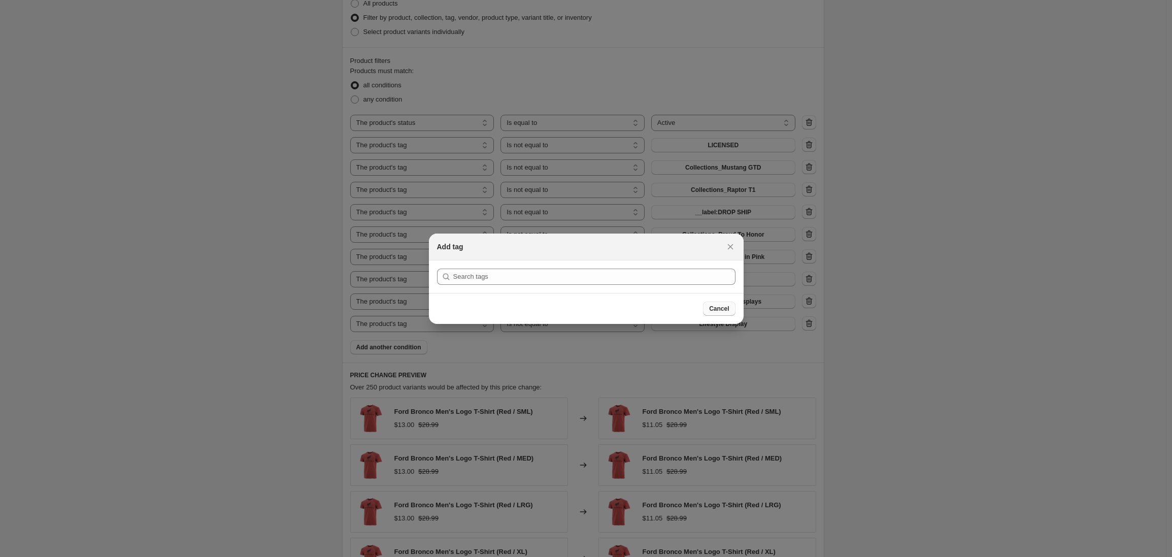
click at [716, 309] on span "Cancel" at bounding box center [719, 308] width 20 height 8
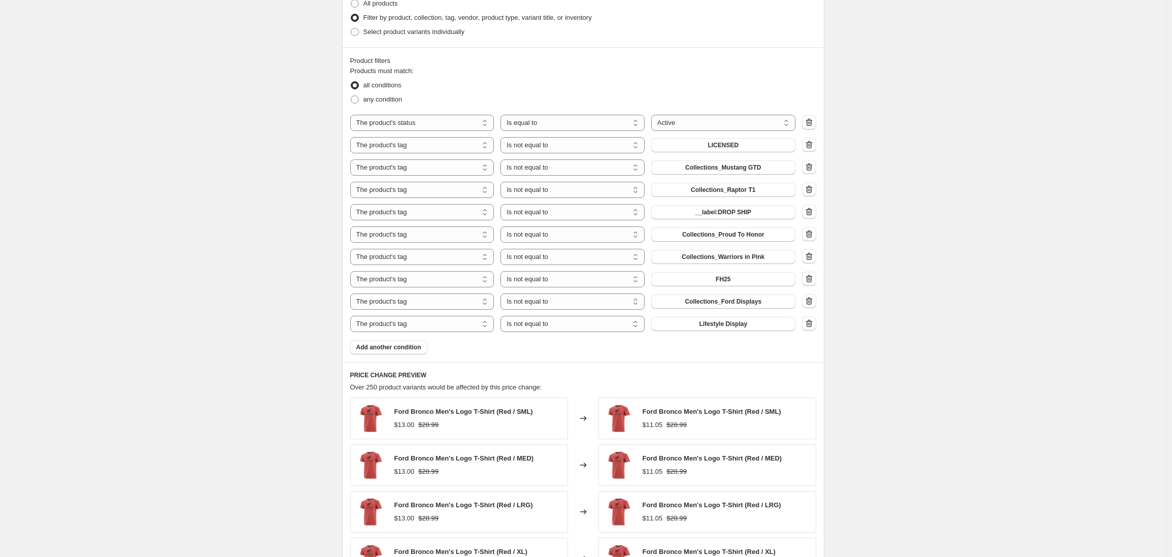
click at [279, 326] on div "Create new price [MEDICAL_DATA]. This page is ready Create new price [MEDICAL_D…" at bounding box center [583, 207] width 1166 height 1560
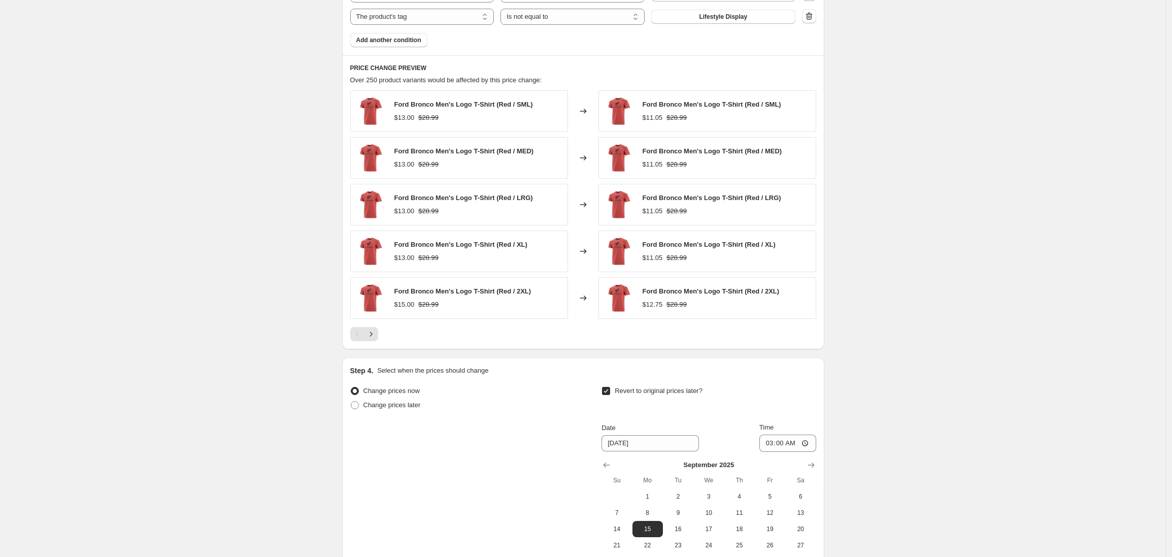
scroll to position [1003, 0]
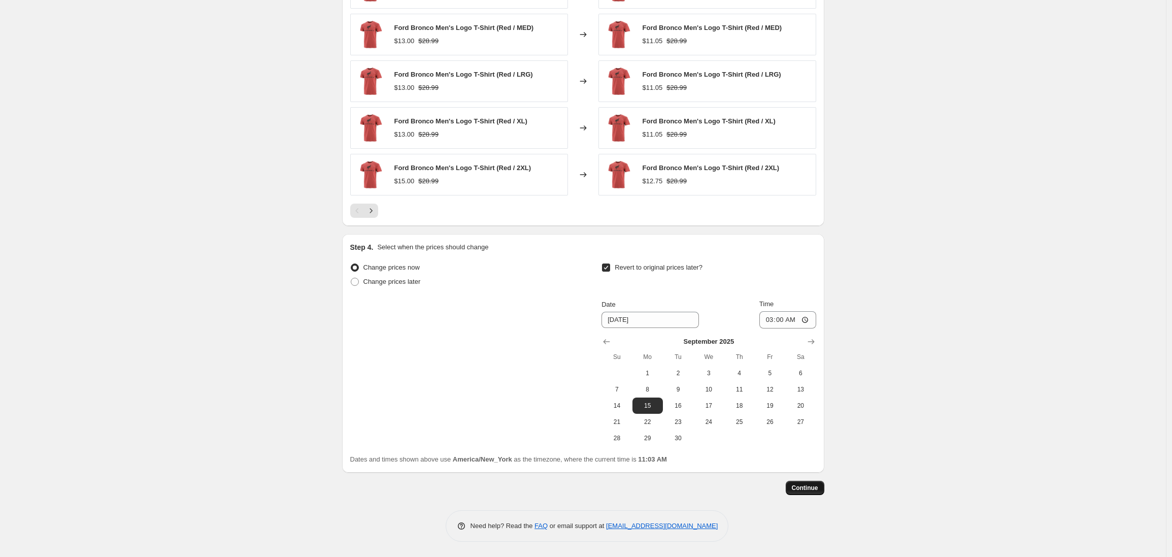
click at [806, 489] on span "Continue" at bounding box center [805, 488] width 26 height 8
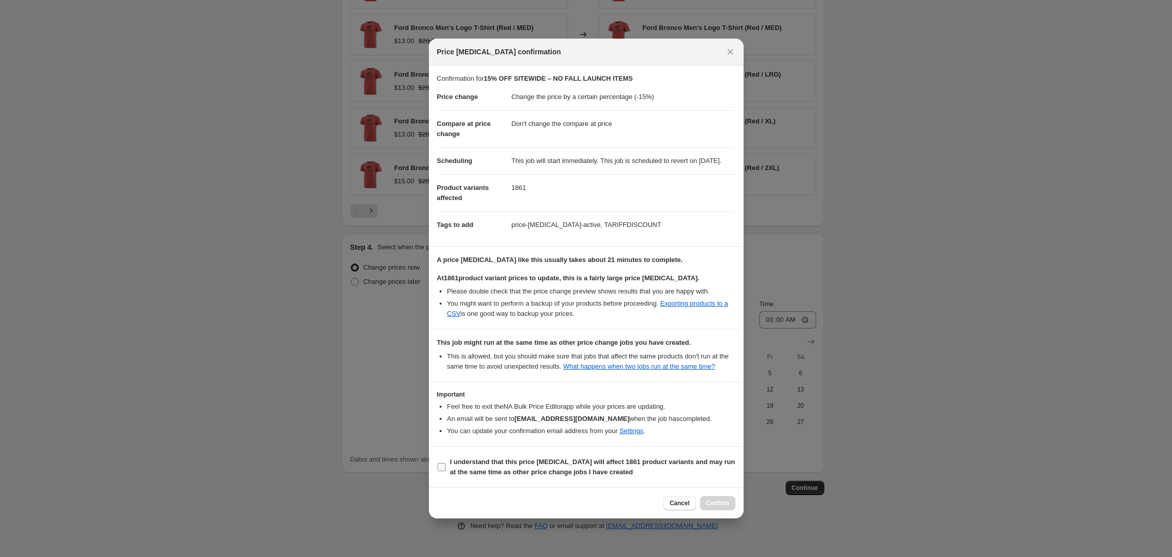
click at [442, 471] on input "I understand that this price [MEDICAL_DATA] will affect 1861 product variants a…" at bounding box center [441, 467] width 8 height 8
checkbox input "false"
click at [687, 507] on span "Cancel" at bounding box center [679, 503] width 20 height 8
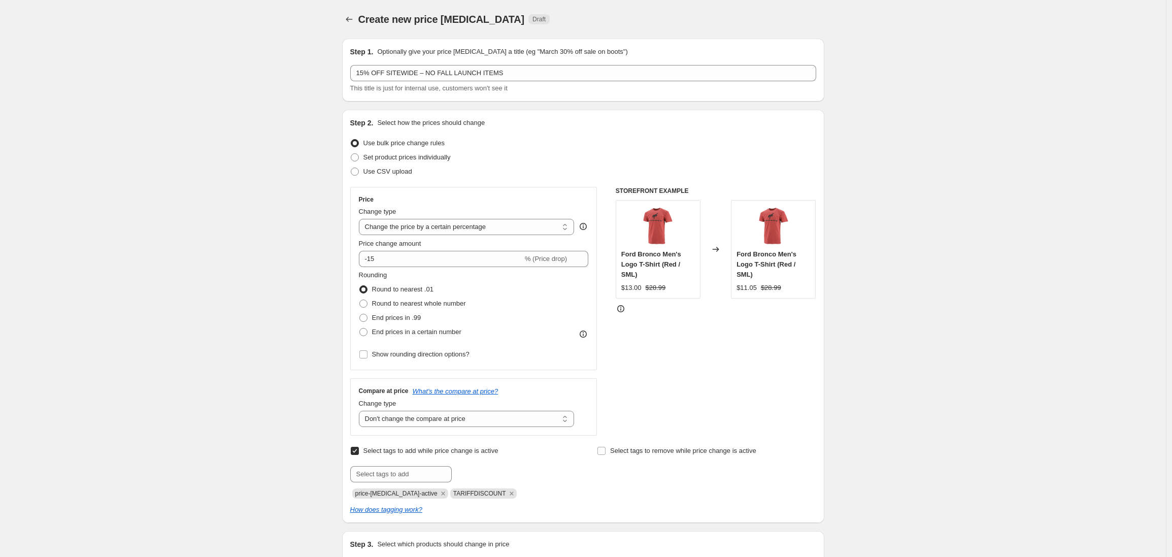
scroll to position [1003, 0]
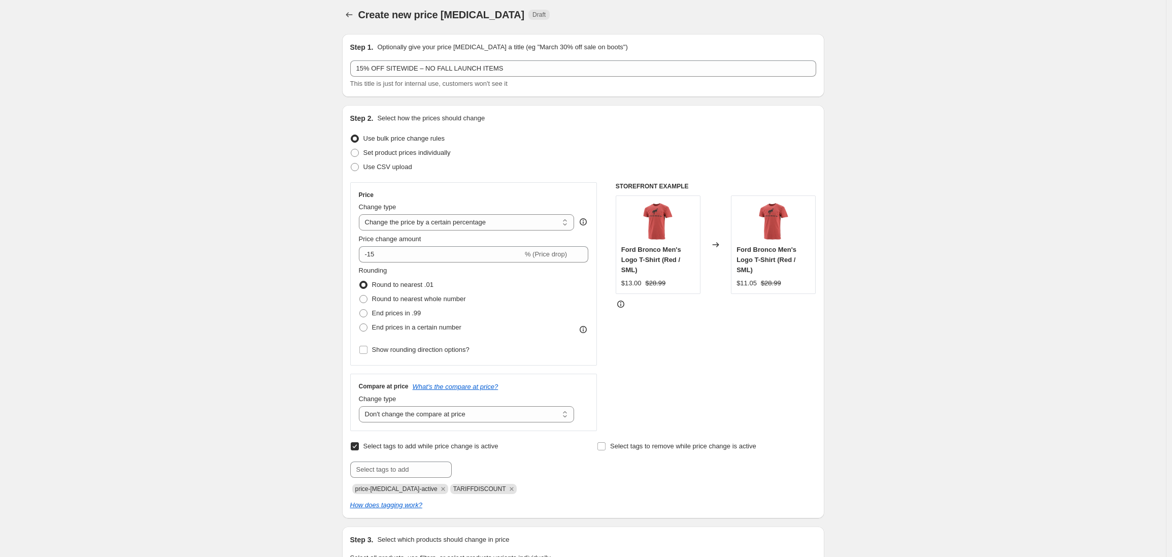
scroll to position [0, 0]
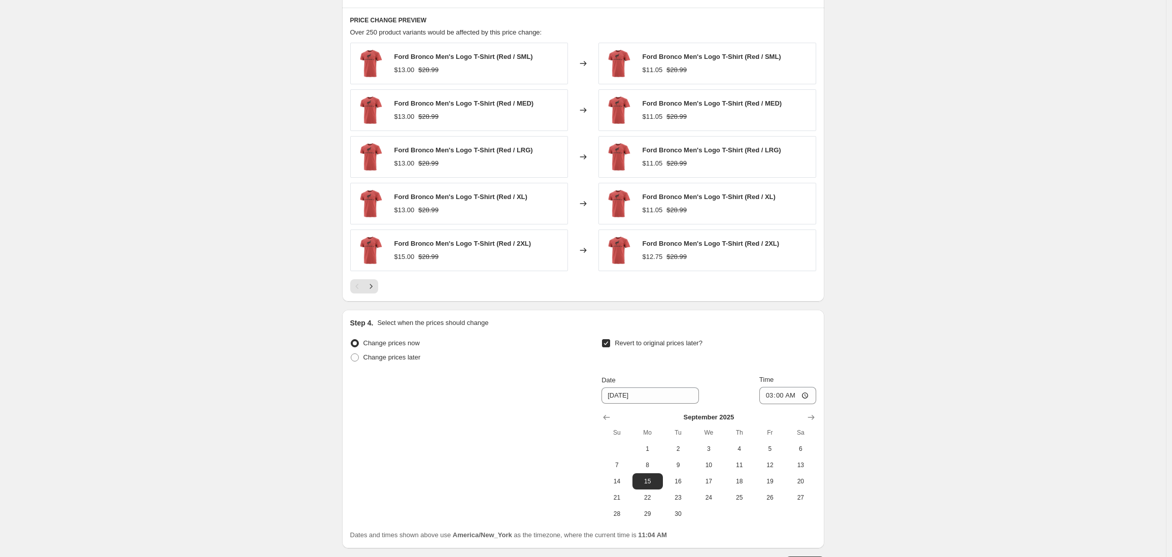
scroll to position [1003, 0]
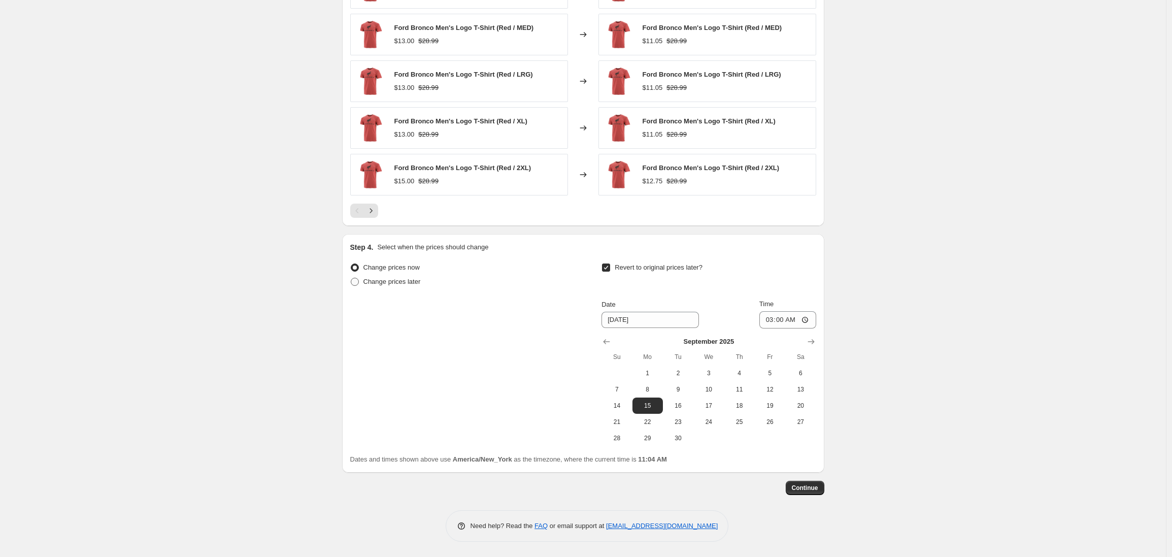
click at [358, 281] on span at bounding box center [355, 282] width 8 height 8
click at [351, 278] on input "Change prices later" at bounding box center [351, 278] width 1 height 1
radio input "true"
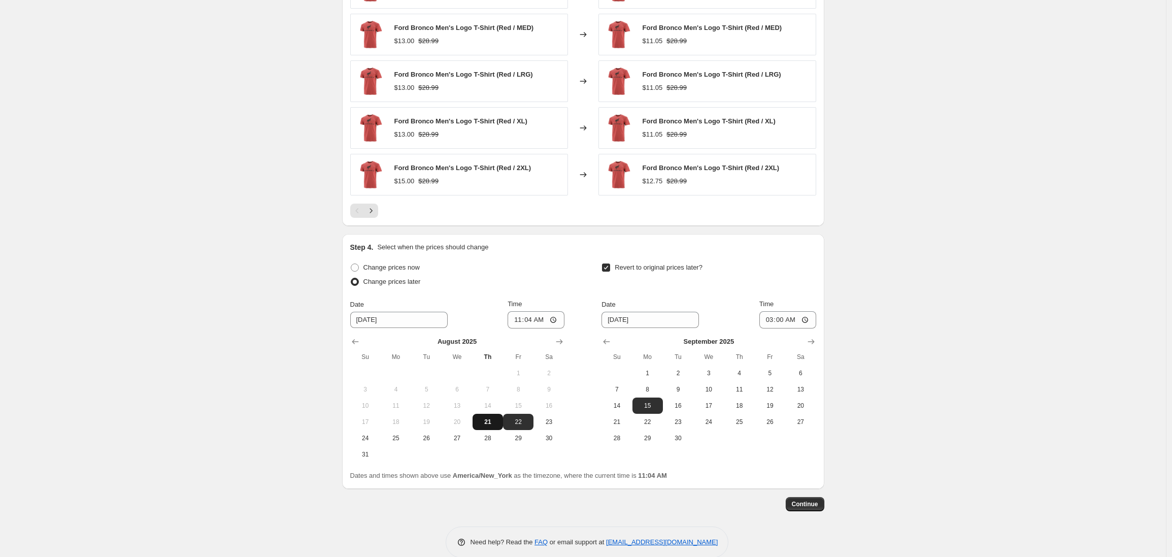
click at [493, 423] on span "21" at bounding box center [487, 422] width 22 height 8
type input "[DATE]"
click at [526, 319] on input "11:04" at bounding box center [535, 319] width 57 height 17
type input "11:30"
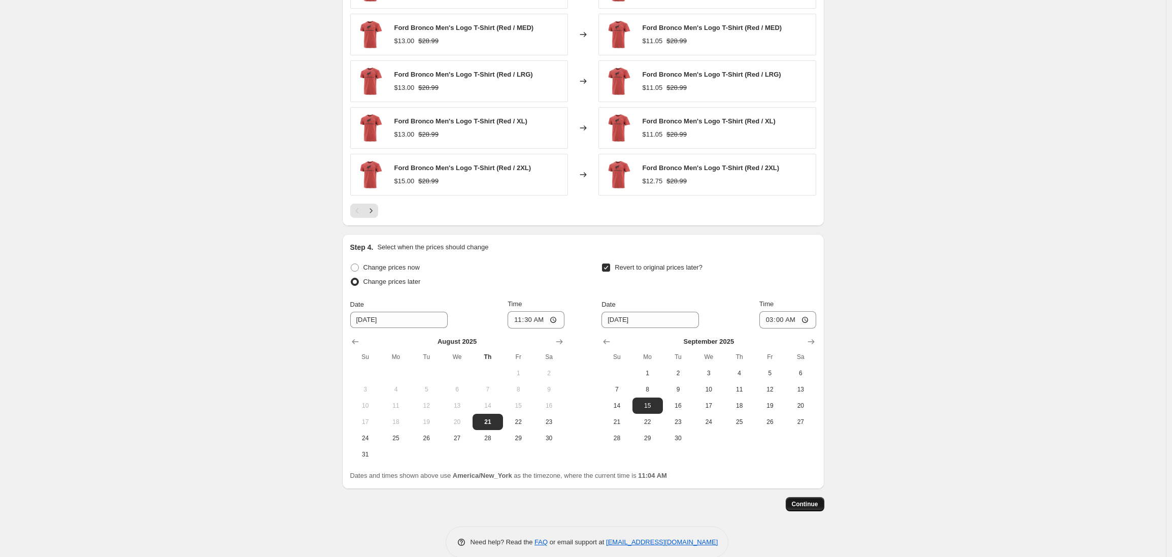
click at [807, 506] on span "Continue" at bounding box center [805, 504] width 26 height 8
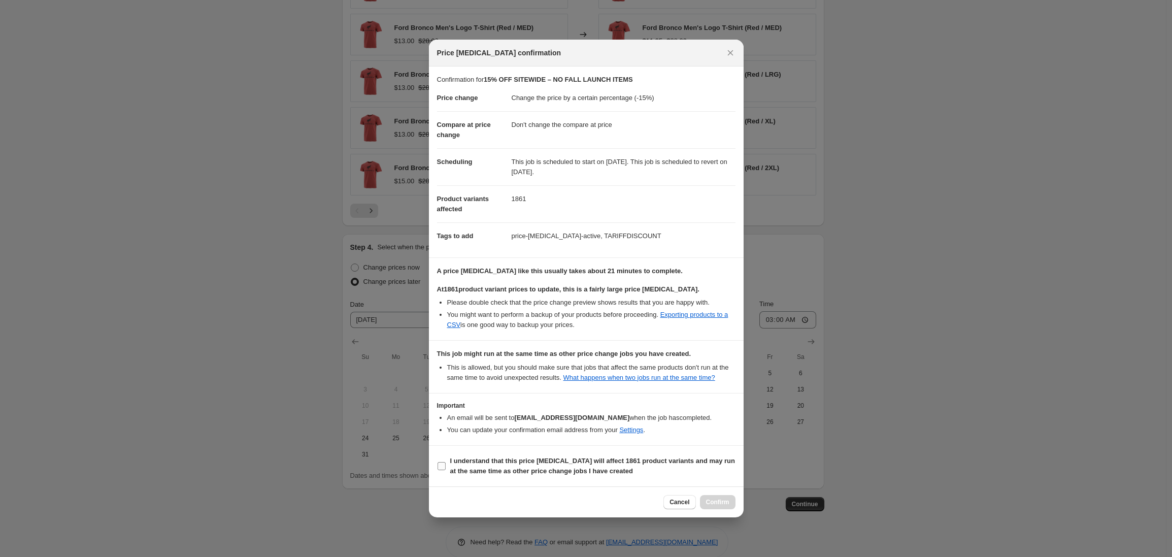
drag, startPoint x: 443, startPoint y: 470, endPoint x: 447, endPoint y: 474, distance: 5.4
click at [443, 470] on input "I understand that this price [MEDICAL_DATA] will affect 1861 product variants a…" at bounding box center [441, 466] width 8 height 8
checkbox input "true"
click at [713, 506] on span "Confirm" at bounding box center [717, 502] width 23 height 8
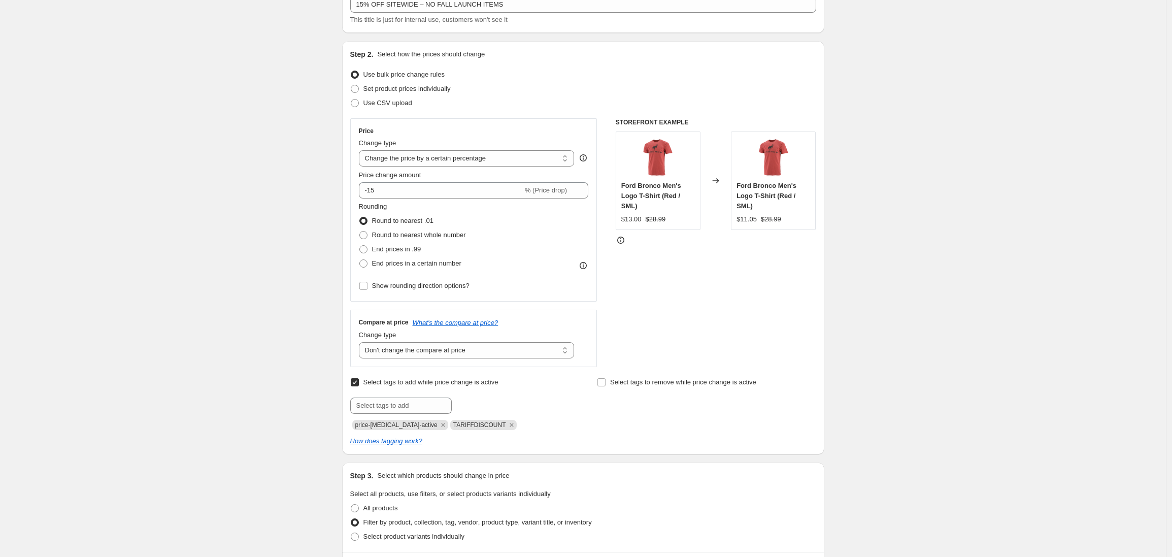
scroll to position [5, 0]
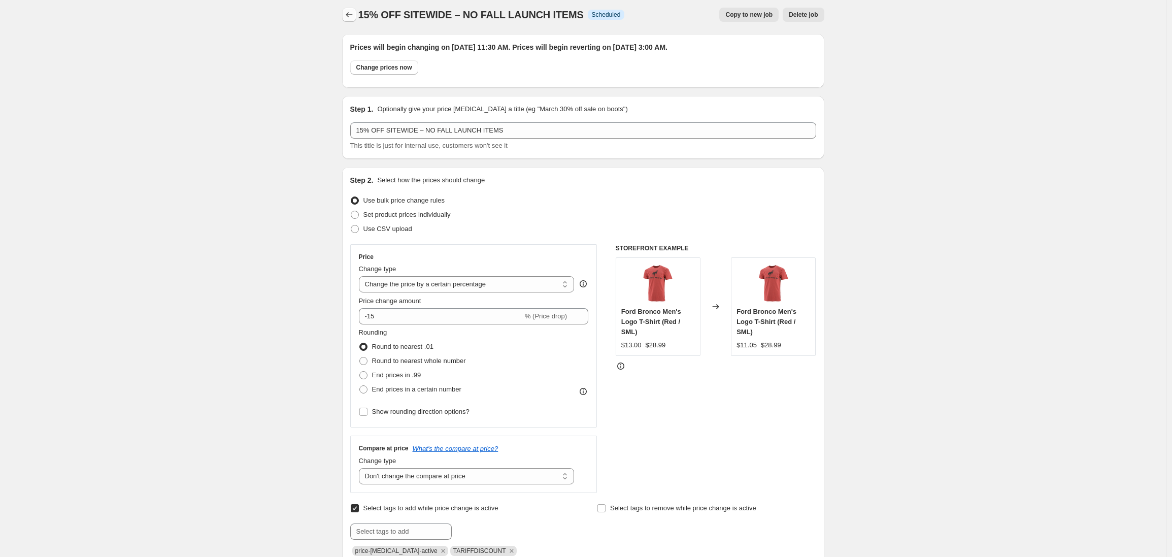
click at [351, 13] on icon "Price change jobs" at bounding box center [349, 15] width 10 height 10
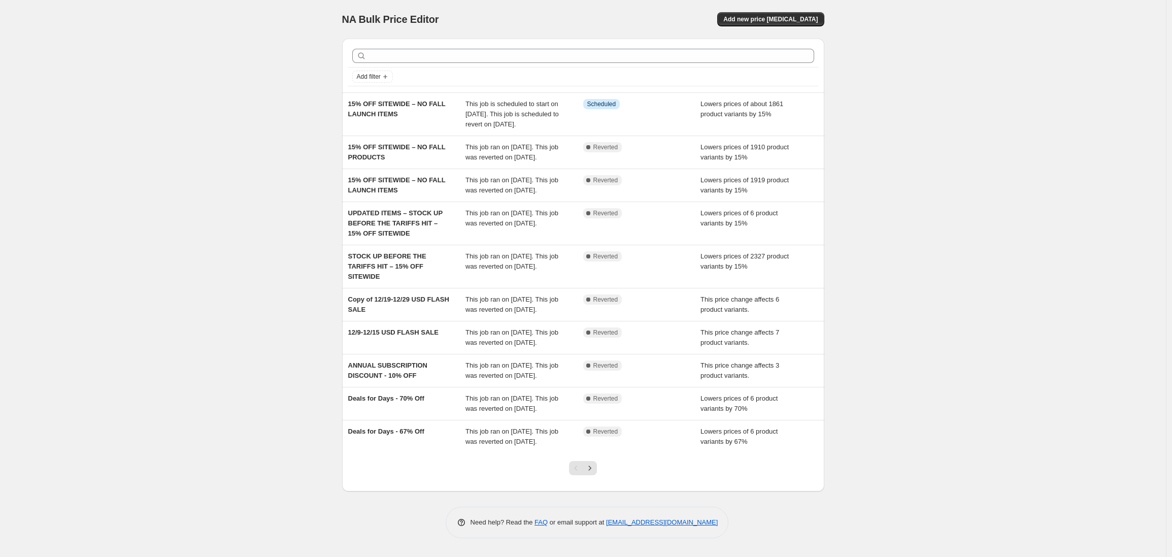
click at [205, 104] on div "NA Bulk Price Editor. This page is ready NA Bulk Price Editor Add new price [ME…" at bounding box center [583, 278] width 1166 height 557
